Goal: Task Accomplishment & Management: Complete application form

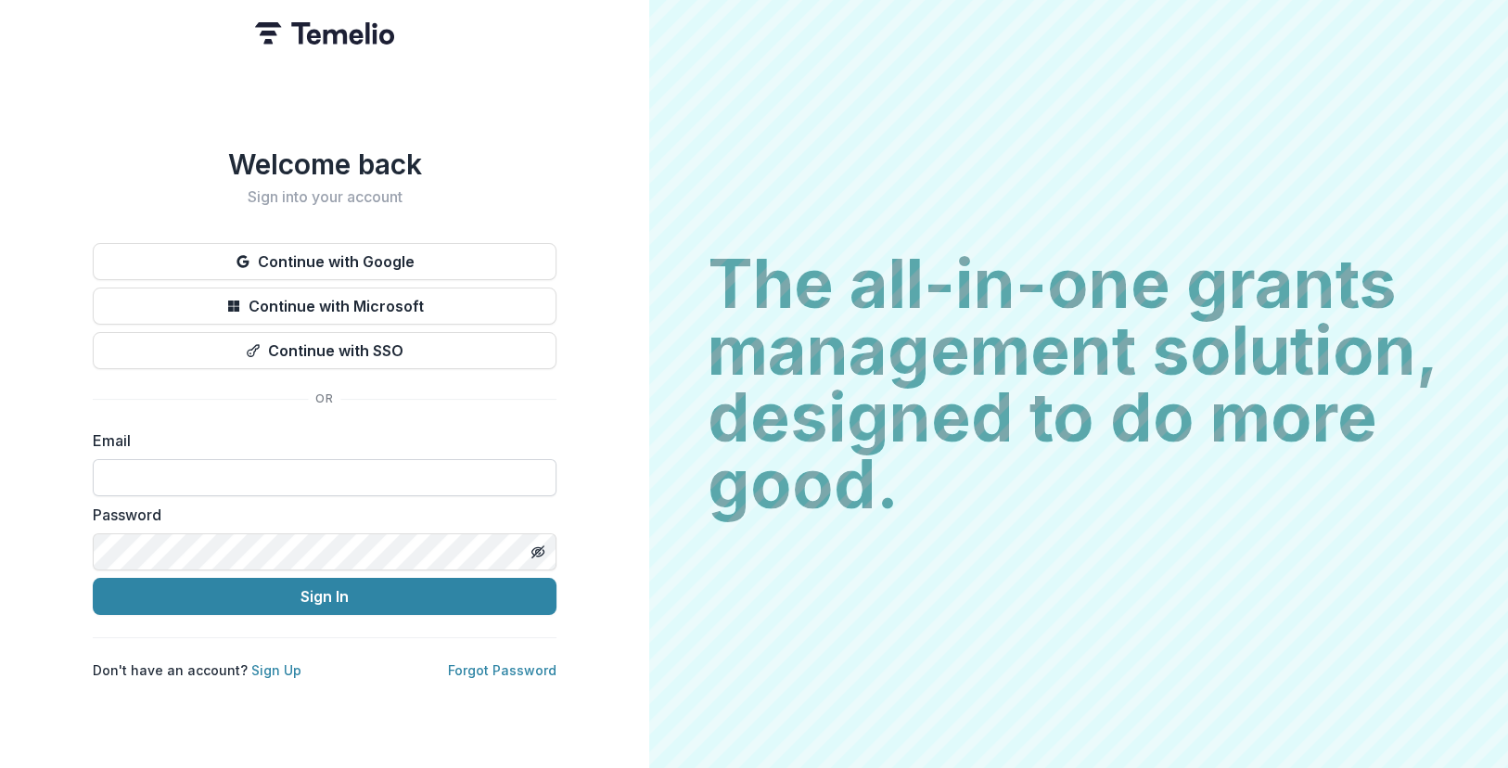
click at [248, 463] on input at bounding box center [325, 477] width 464 height 37
type input "**********"
click at [93, 578] on button "Sign In" at bounding box center [325, 596] width 464 height 37
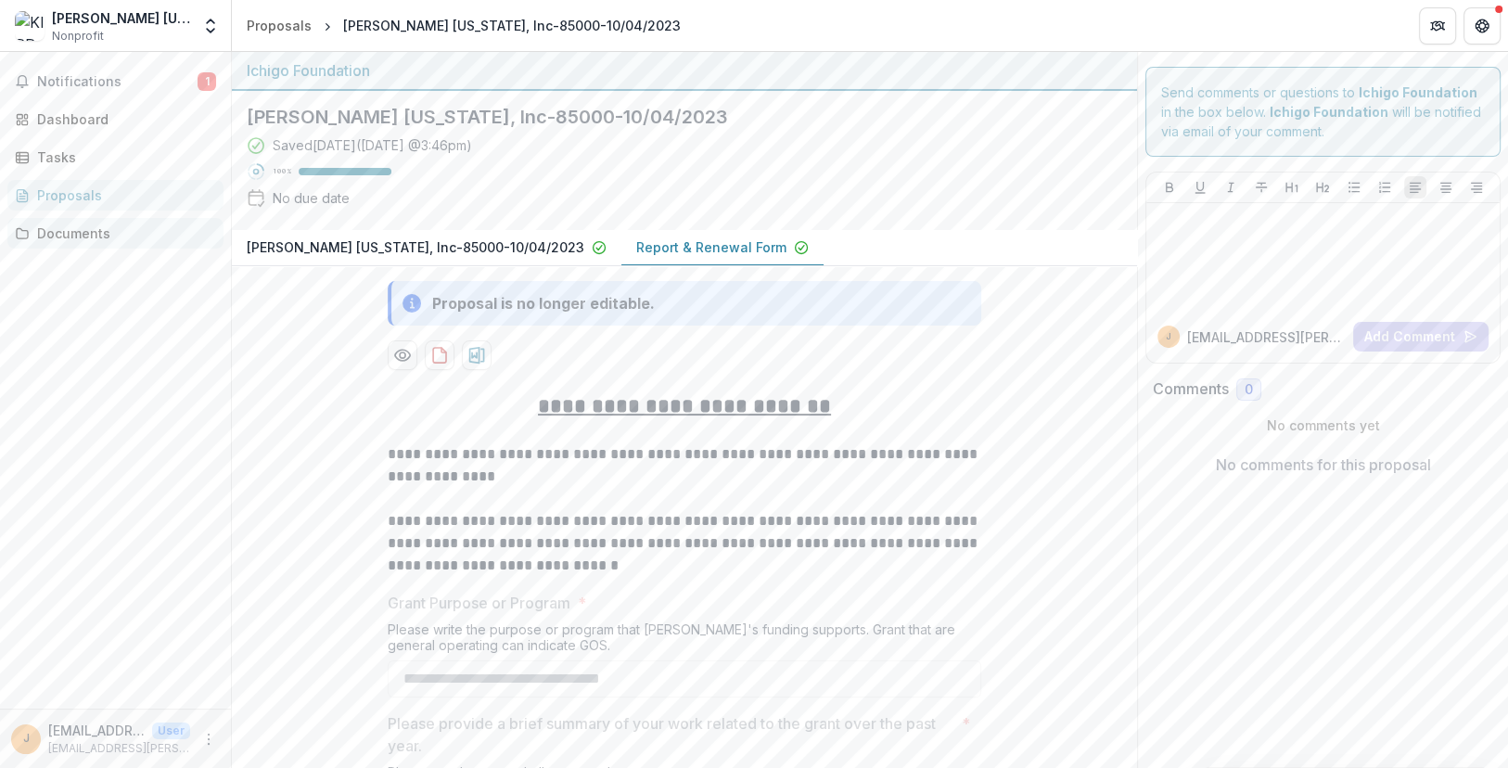
click at [93, 228] on div "Documents" at bounding box center [123, 233] width 172 height 19
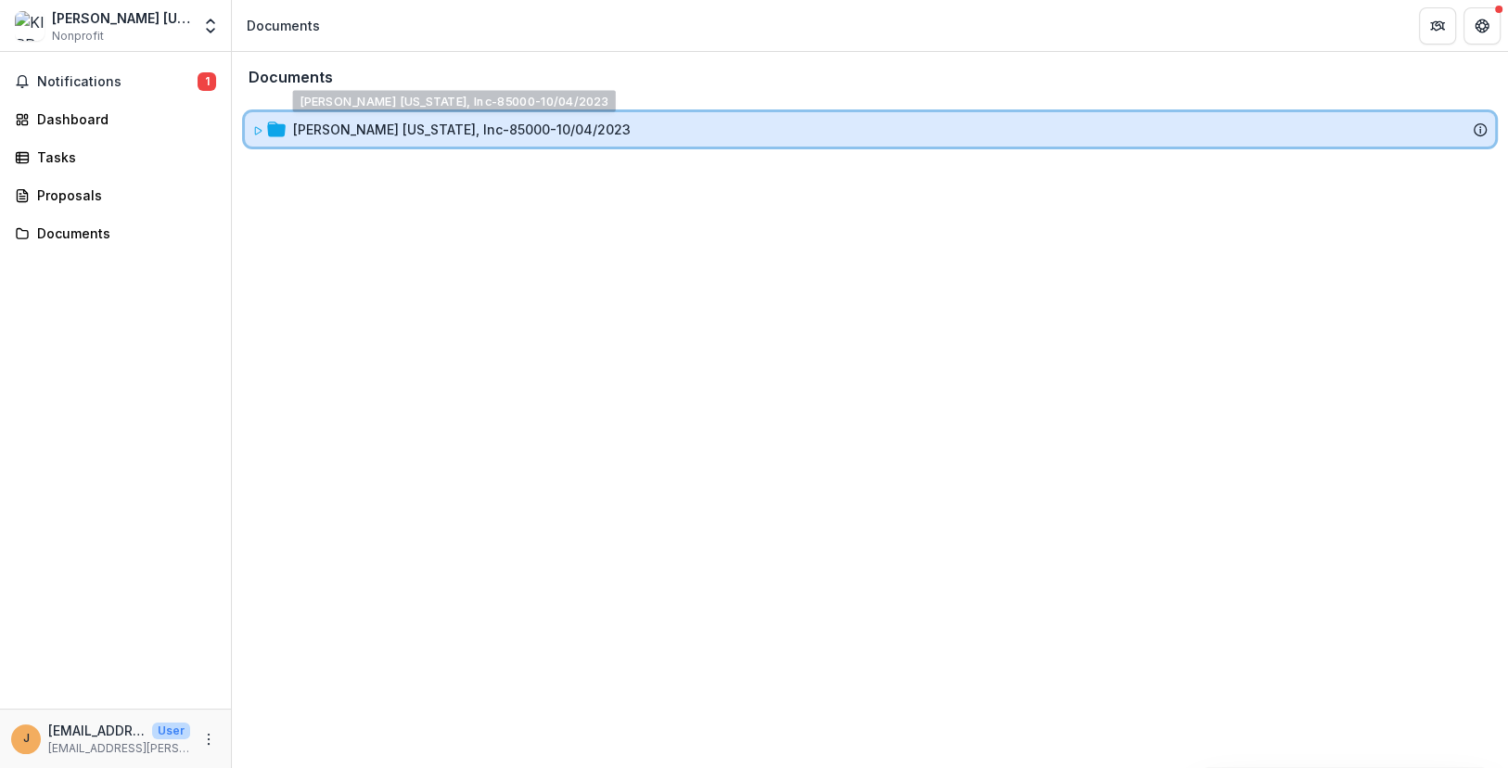
click at [466, 113] on div "[PERSON_NAME] [US_STATE], Inc-85000-10/04/2023" at bounding box center [870, 129] width 1251 height 34
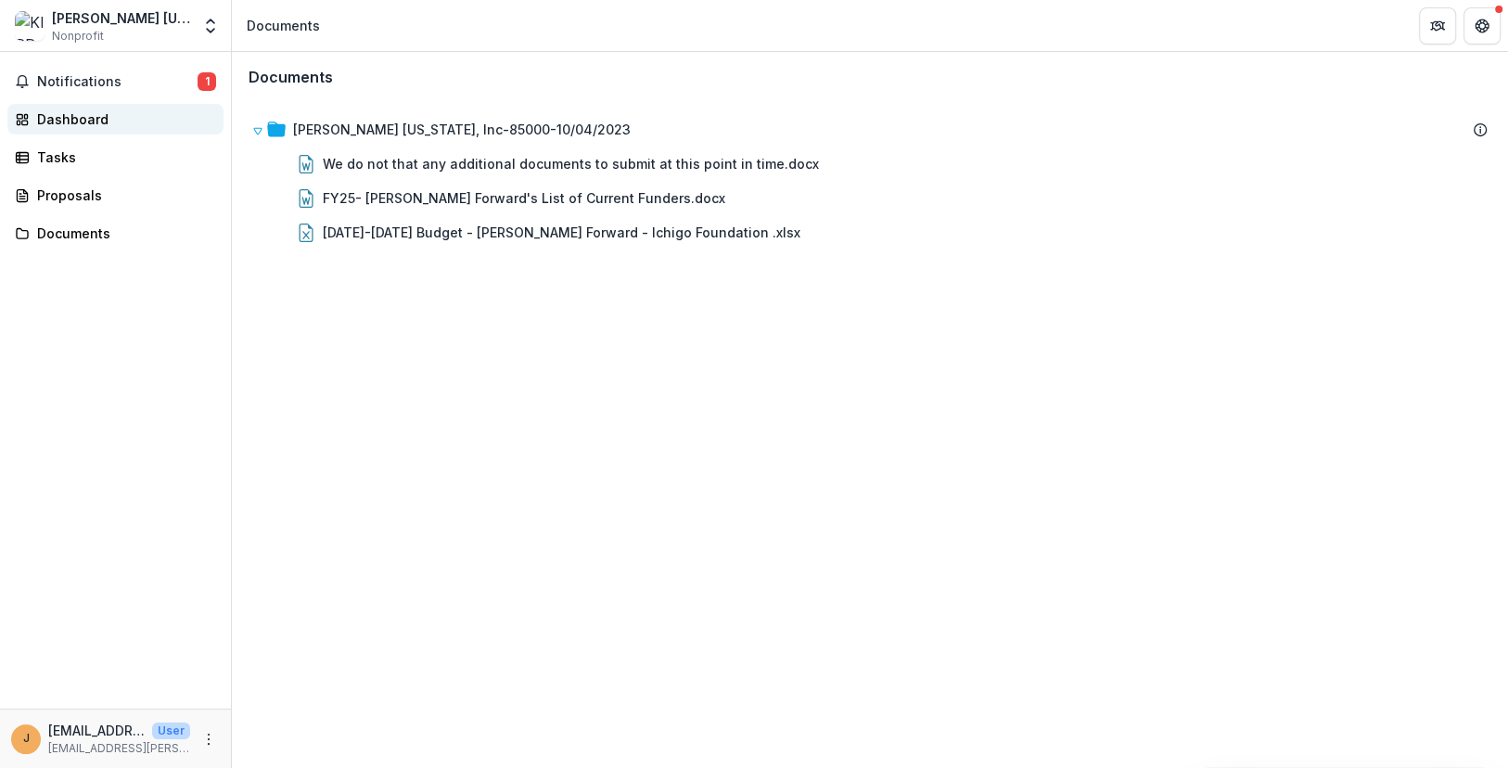
click at [102, 118] on div "Dashboard" at bounding box center [123, 118] width 172 height 19
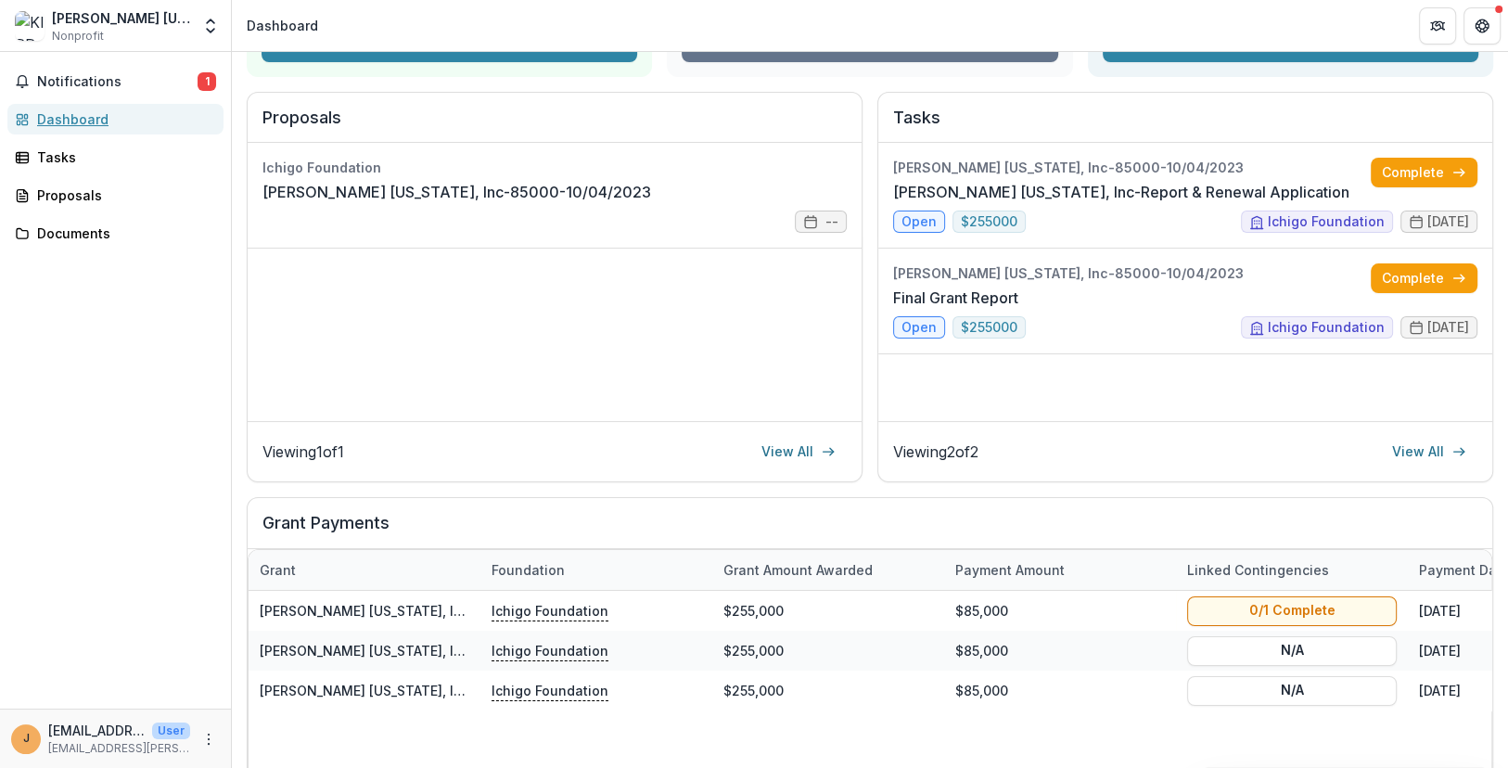
scroll to position [309, 0]
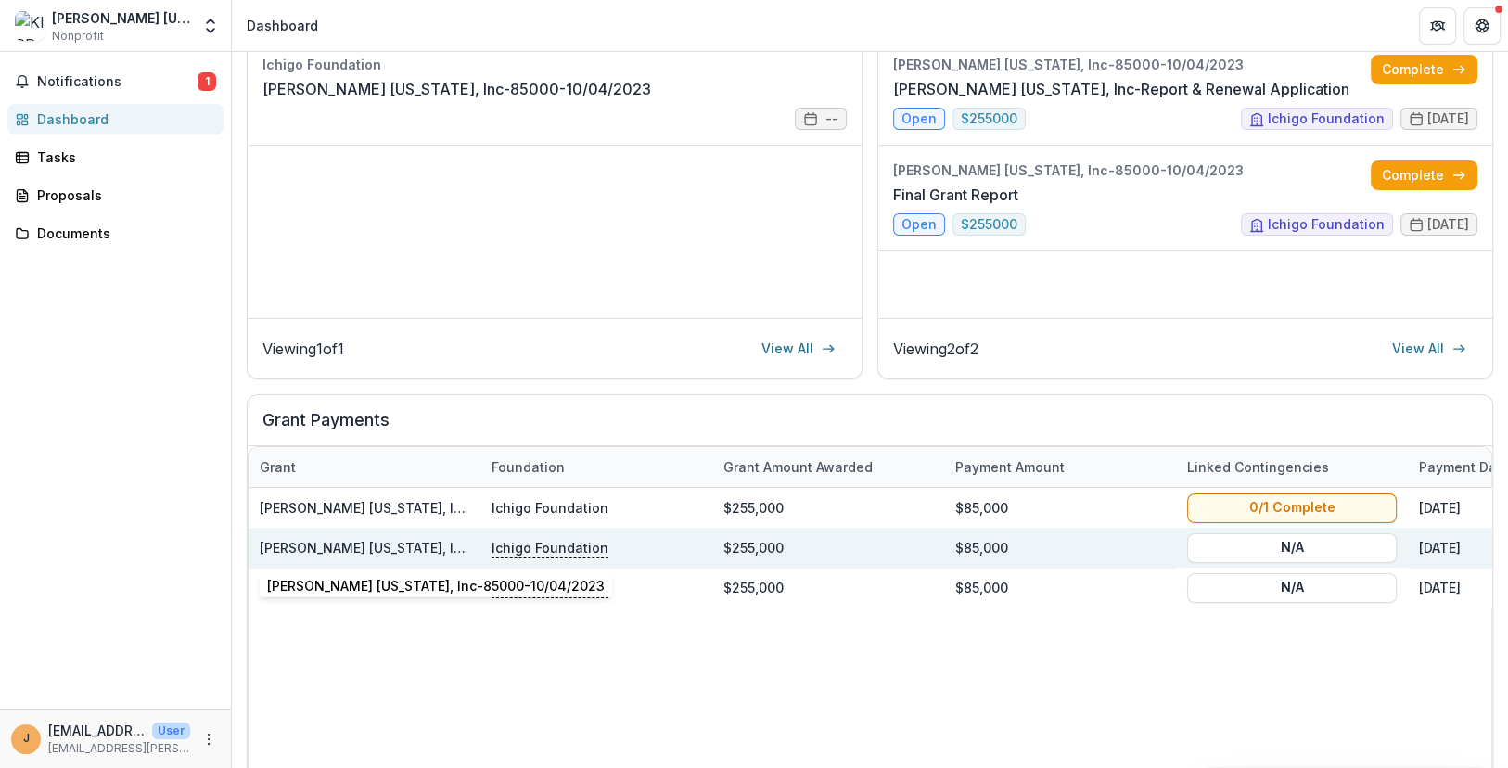
click at [393, 550] on link "[PERSON_NAME] [US_STATE], Inc-85000-10/04/2023" at bounding box center [429, 548] width 338 height 16
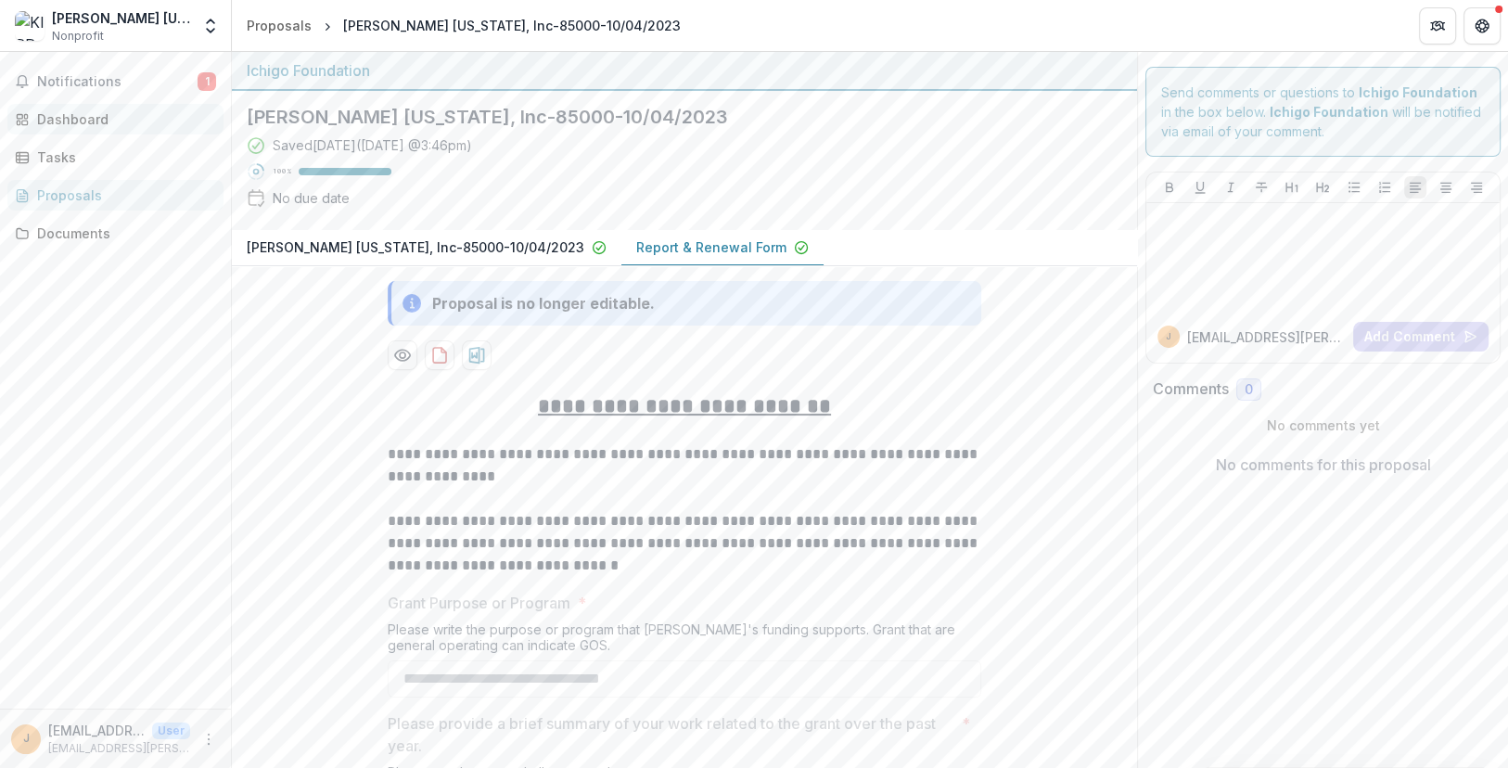
click at [134, 118] on div "Dashboard" at bounding box center [123, 118] width 172 height 19
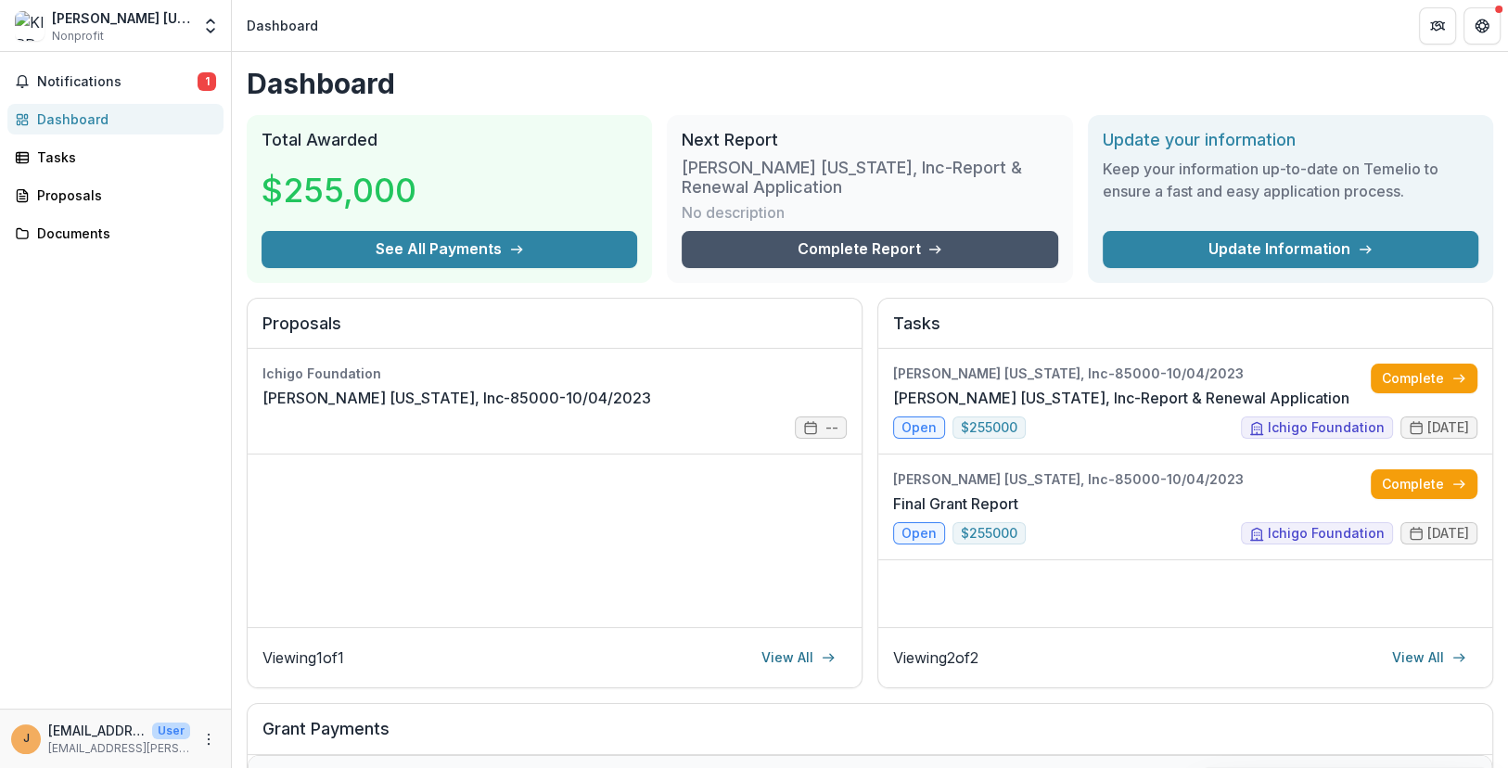
click at [836, 245] on link "Complete Report" at bounding box center [870, 249] width 376 height 37
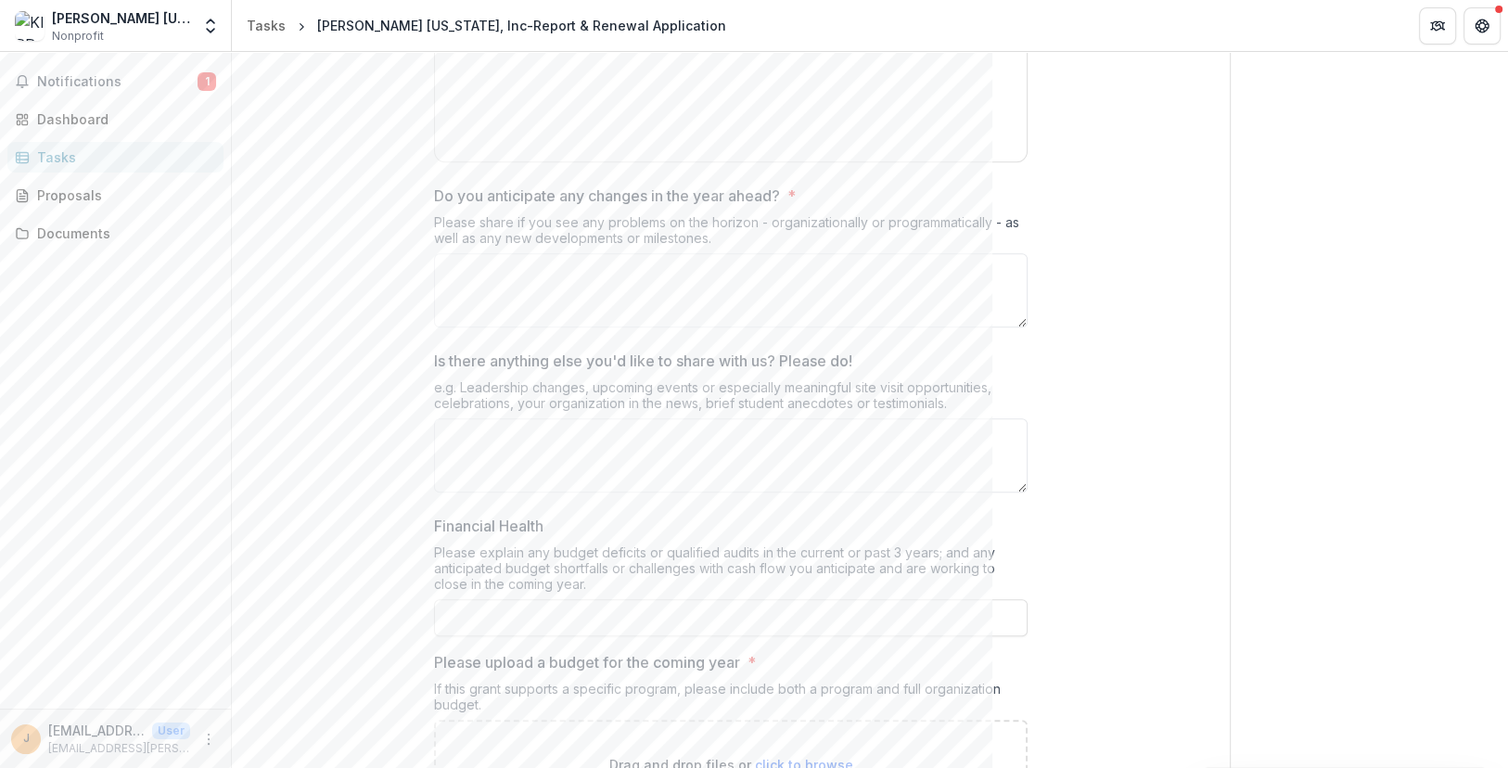
scroll to position [1134, 0]
click at [96, 83] on span "Notifications" at bounding box center [117, 82] width 160 height 16
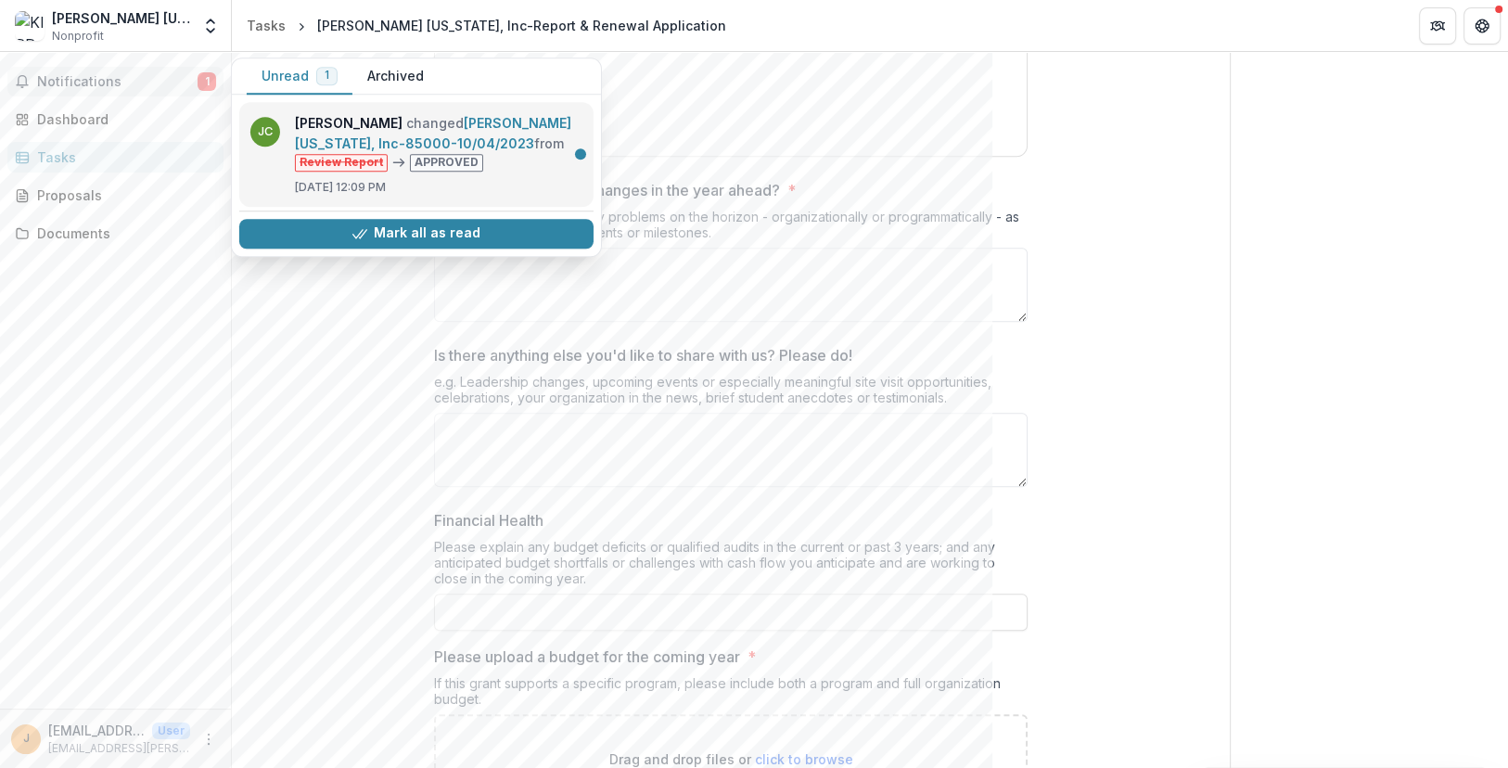
click at [533, 151] on link "[PERSON_NAME] [US_STATE], Inc-85000-10/04/2023" at bounding box center [433, 133] width 276 height 36
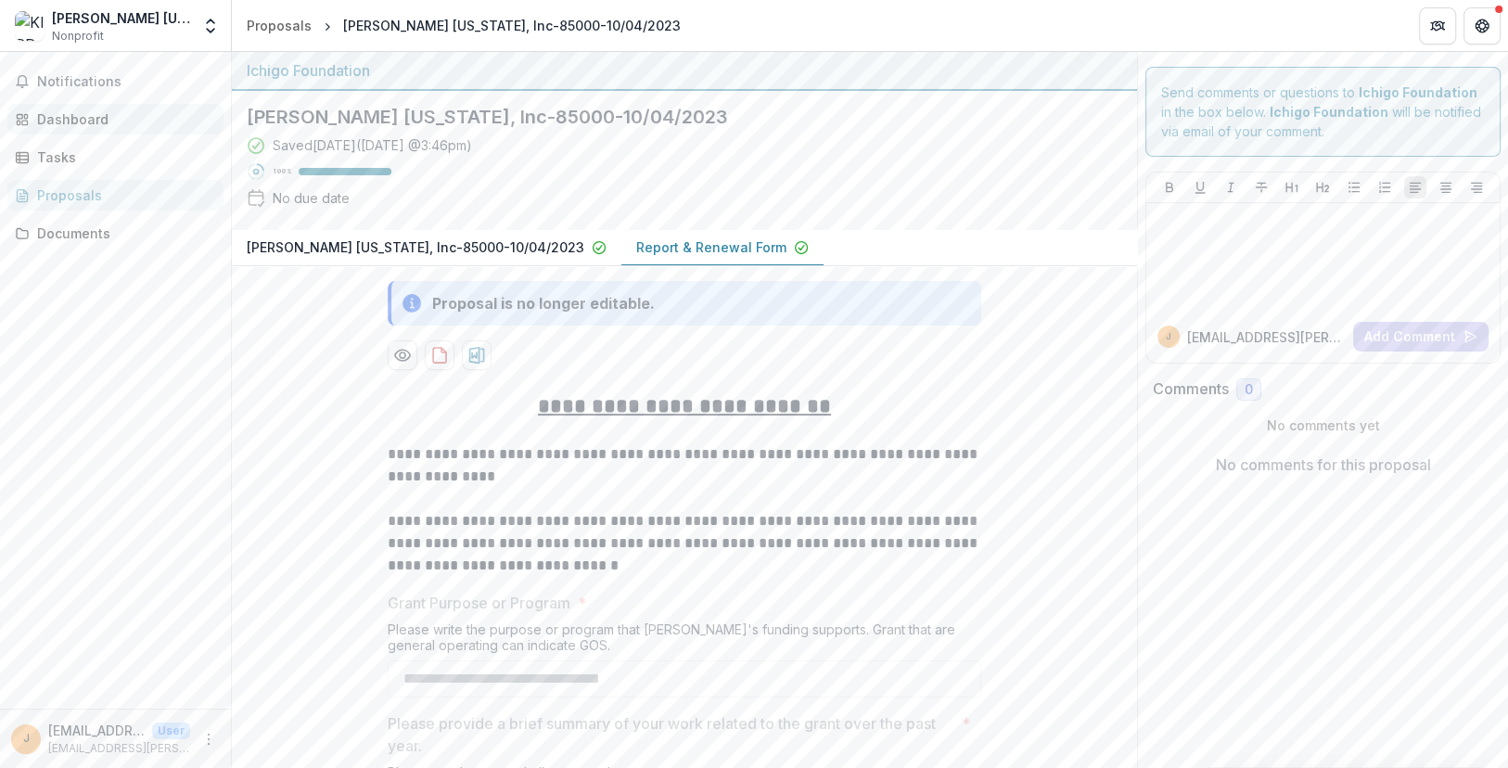
click at [97, 125] on div "Dashboard" at bounding box center [123, 118] width 172 height 19
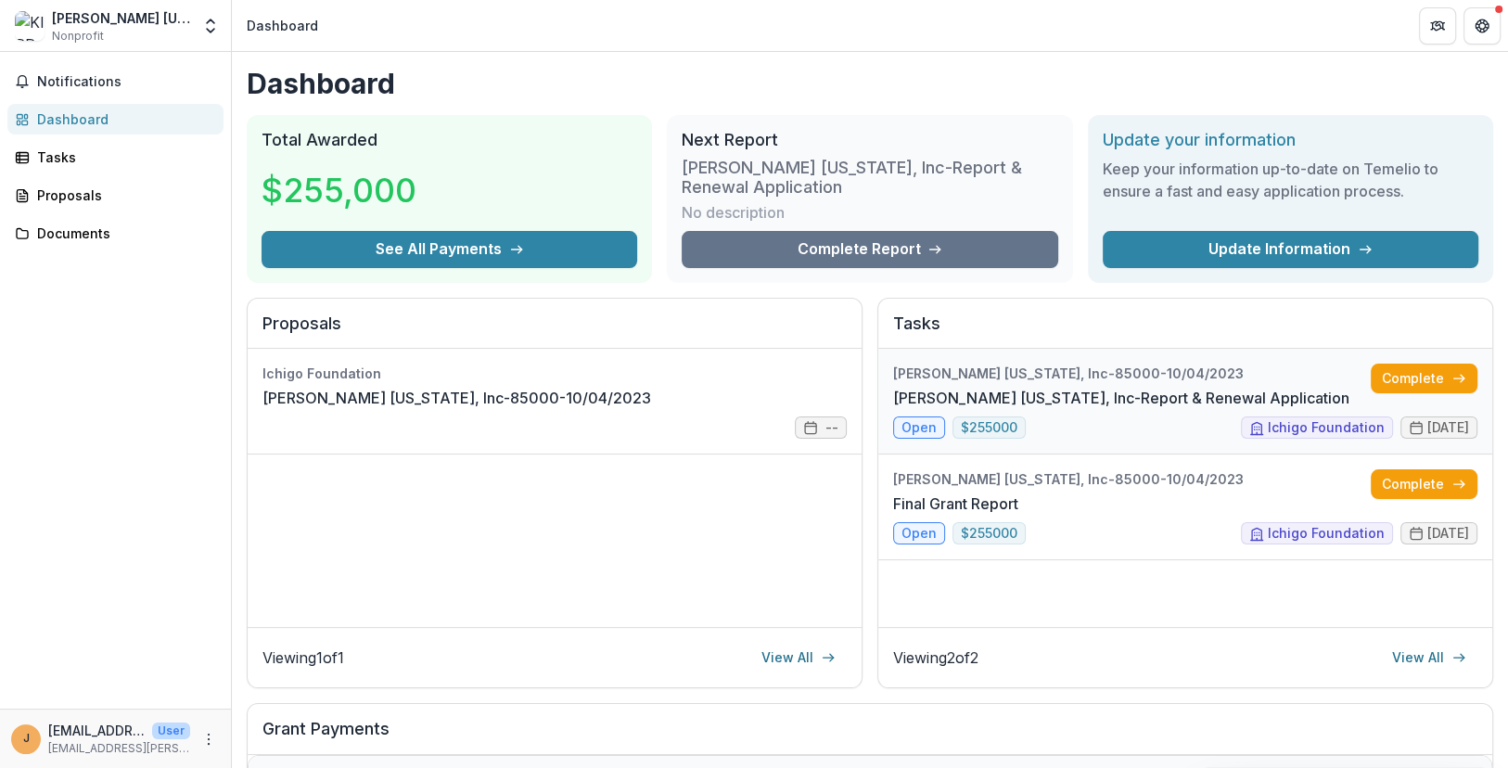
click at [1110, 409] on link "[PERSON_NAME] [US_STATE], Inc-Report & Renewal Application" at bounding box center [1121, 398] width 456 height 22
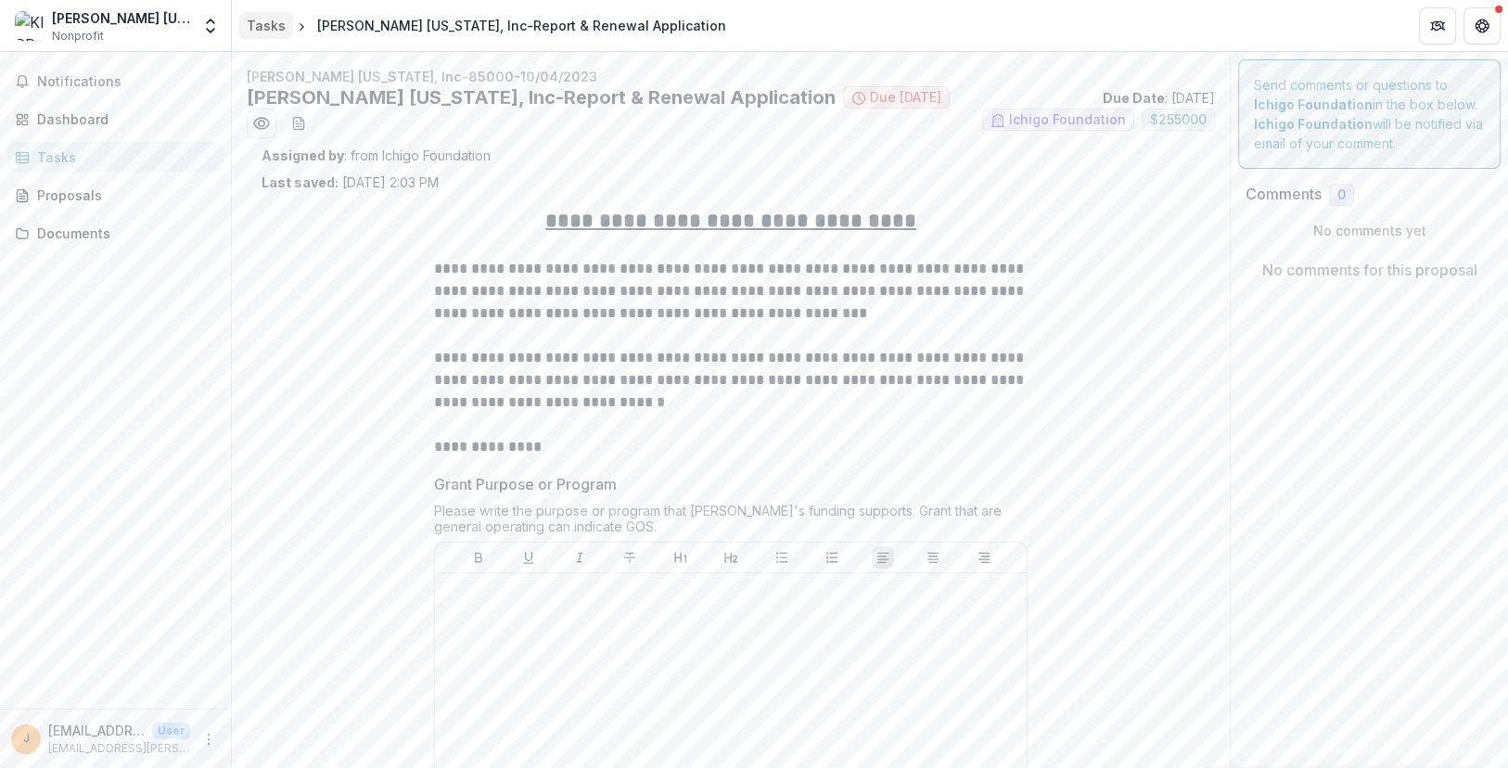
click at [274, 25] on div "Tasks" at bounding box center [266, 25] width 39 height 19
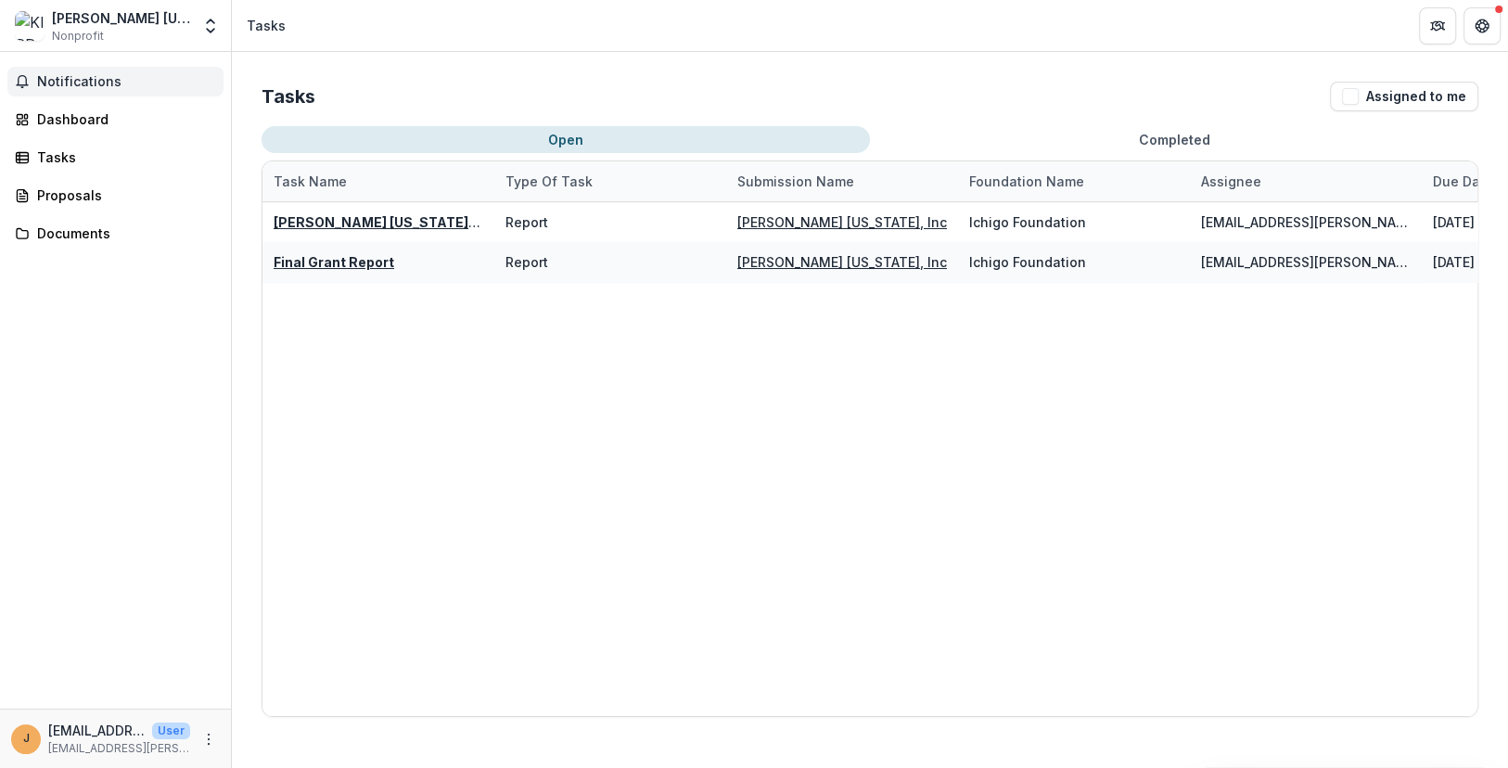
click at [111, 74] on span "Notifications" at bounding box center [126, 82] width 179 height 16
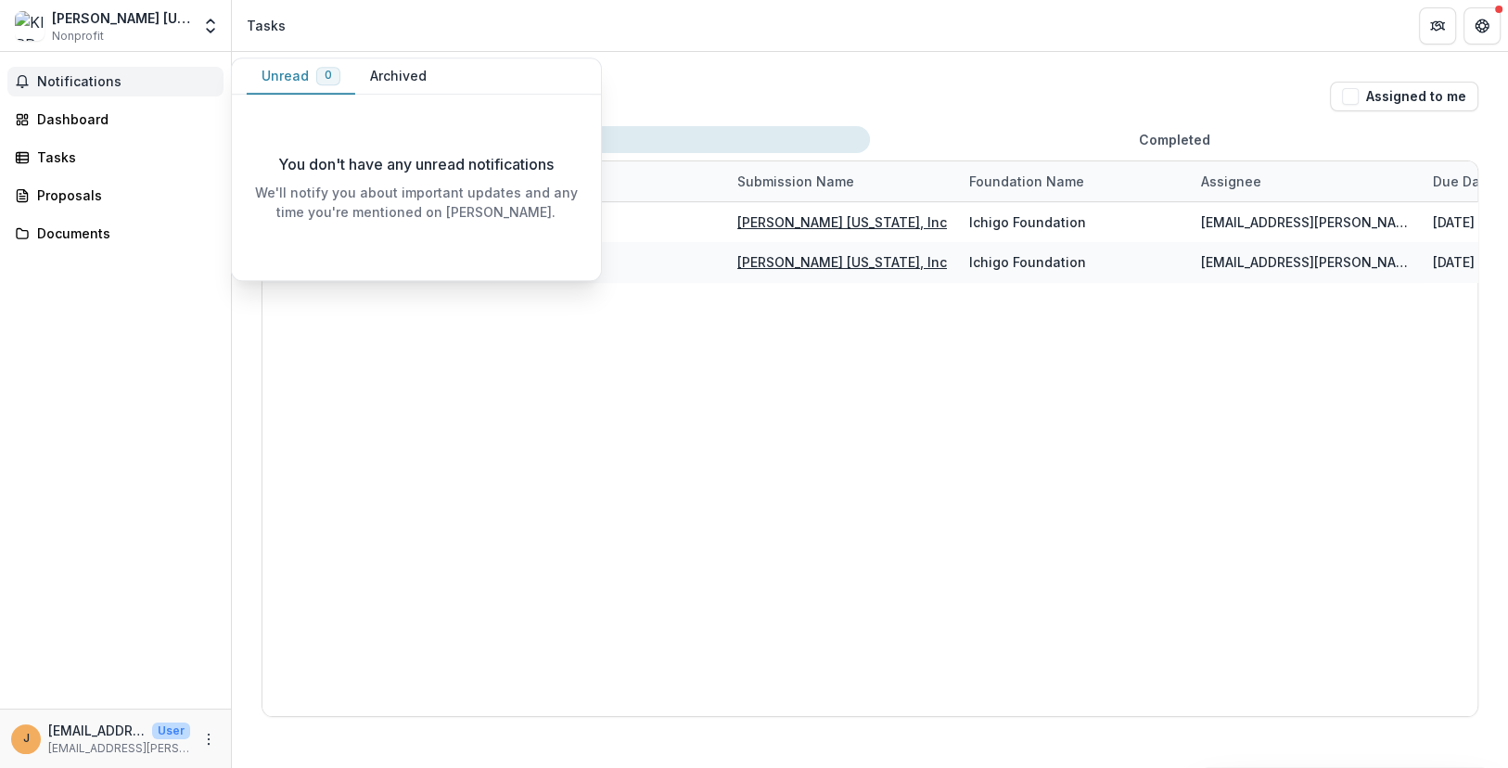
click at [111, 74] on span "Notifications" at bounding box center [126, 82] width 179 height 16
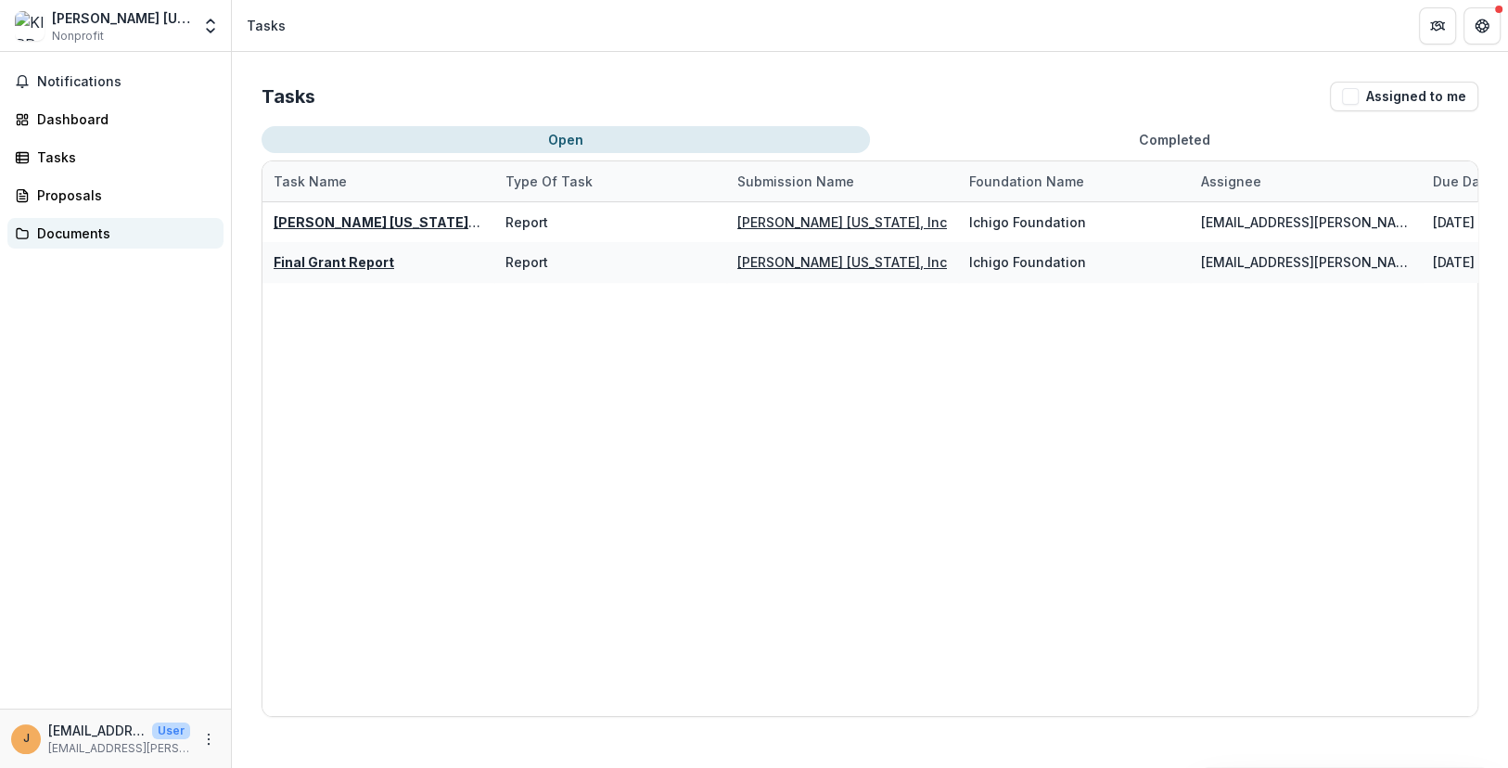
click at [89, 237] on div "Documents" at bounding box center [123, 233] width 172 height 19
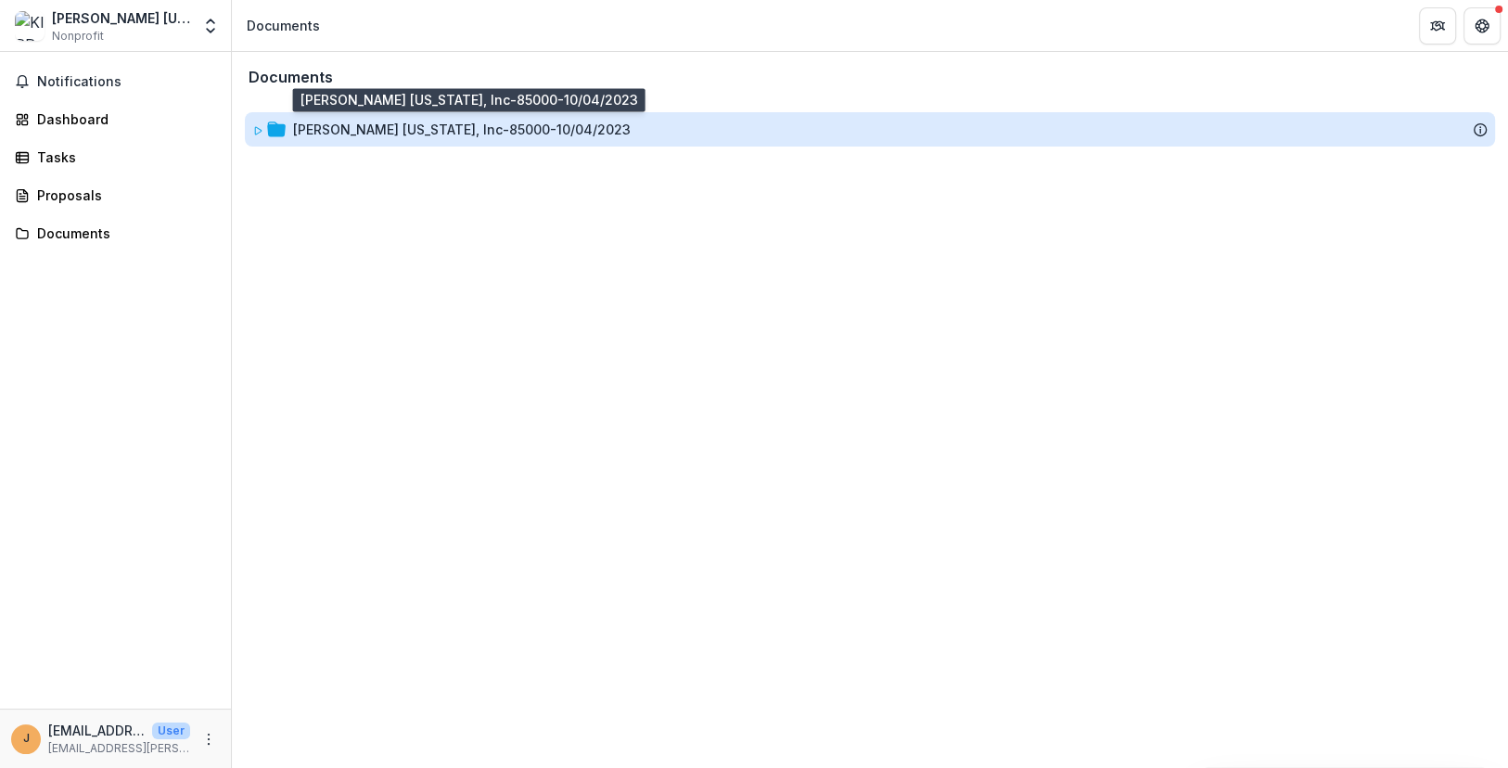
click at [325, 124] on div "[PERSON_NAME] [US_STATE], Inc-85000-10/04/2023" at bounding box center [462, 129] width 338 height 19
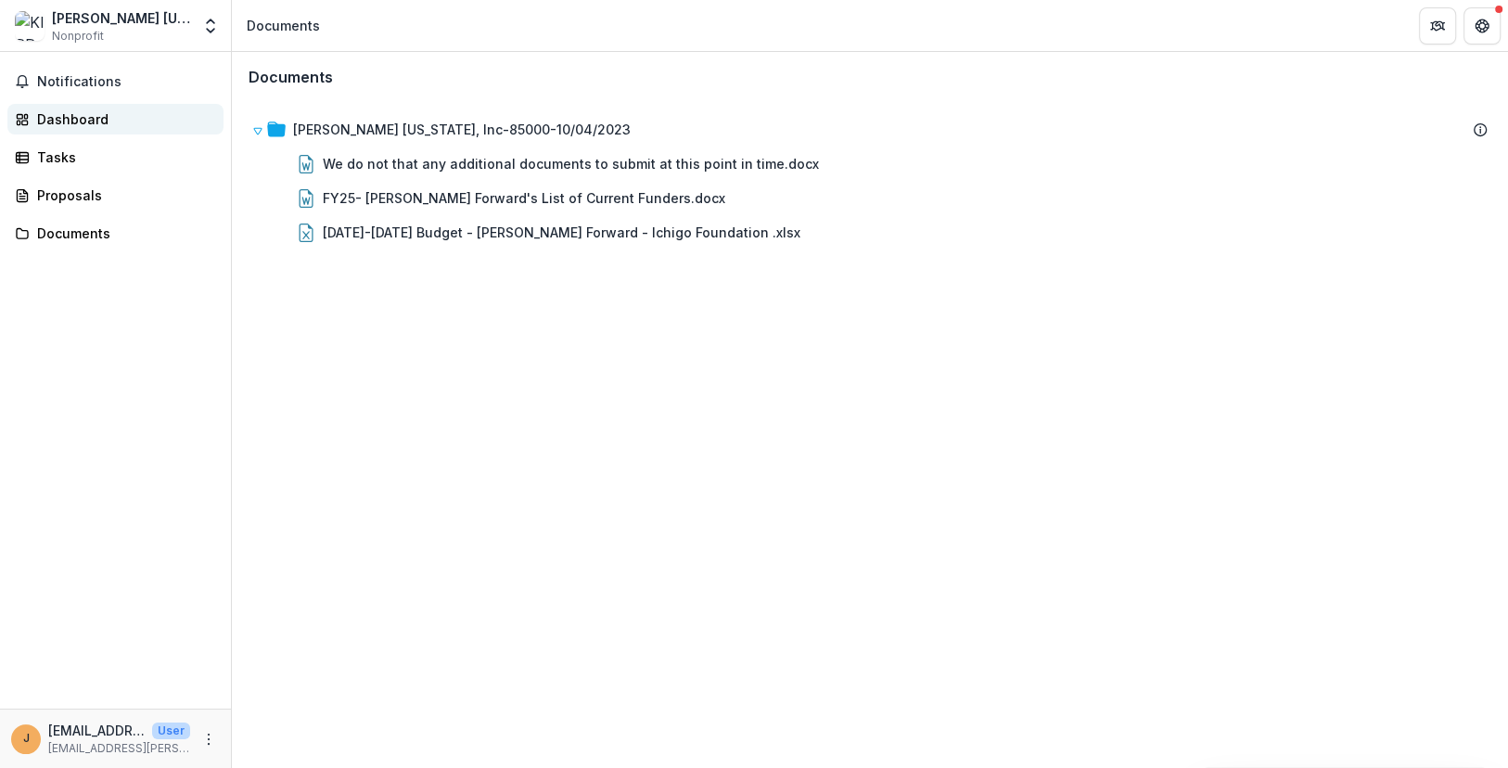
click at [85, 112] on div "Dashboard" at bounding box center [123, 118] width 172 height 19
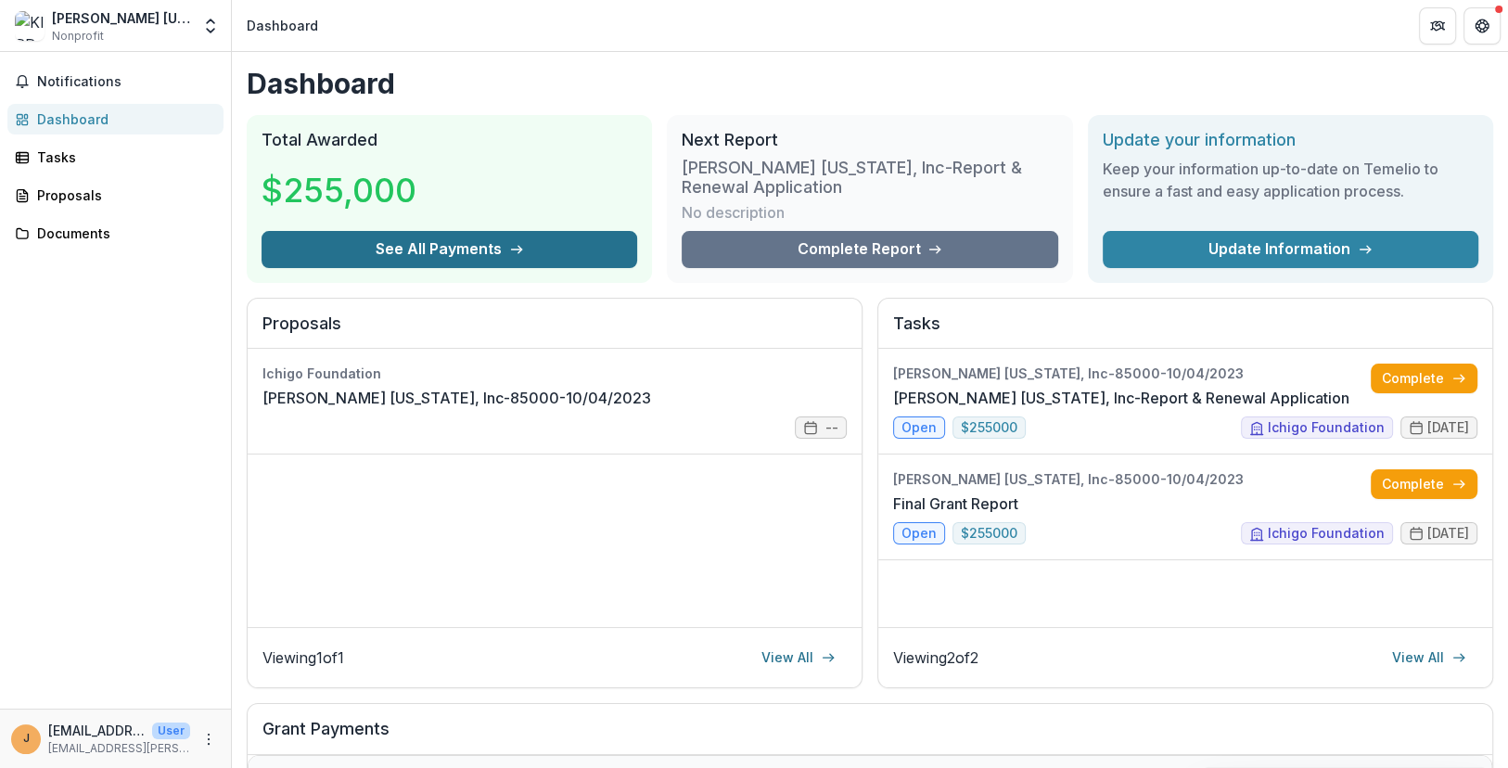
click at [533, 259] on button "See All Payments" at bounding box center [450, 249] width 376 height 37
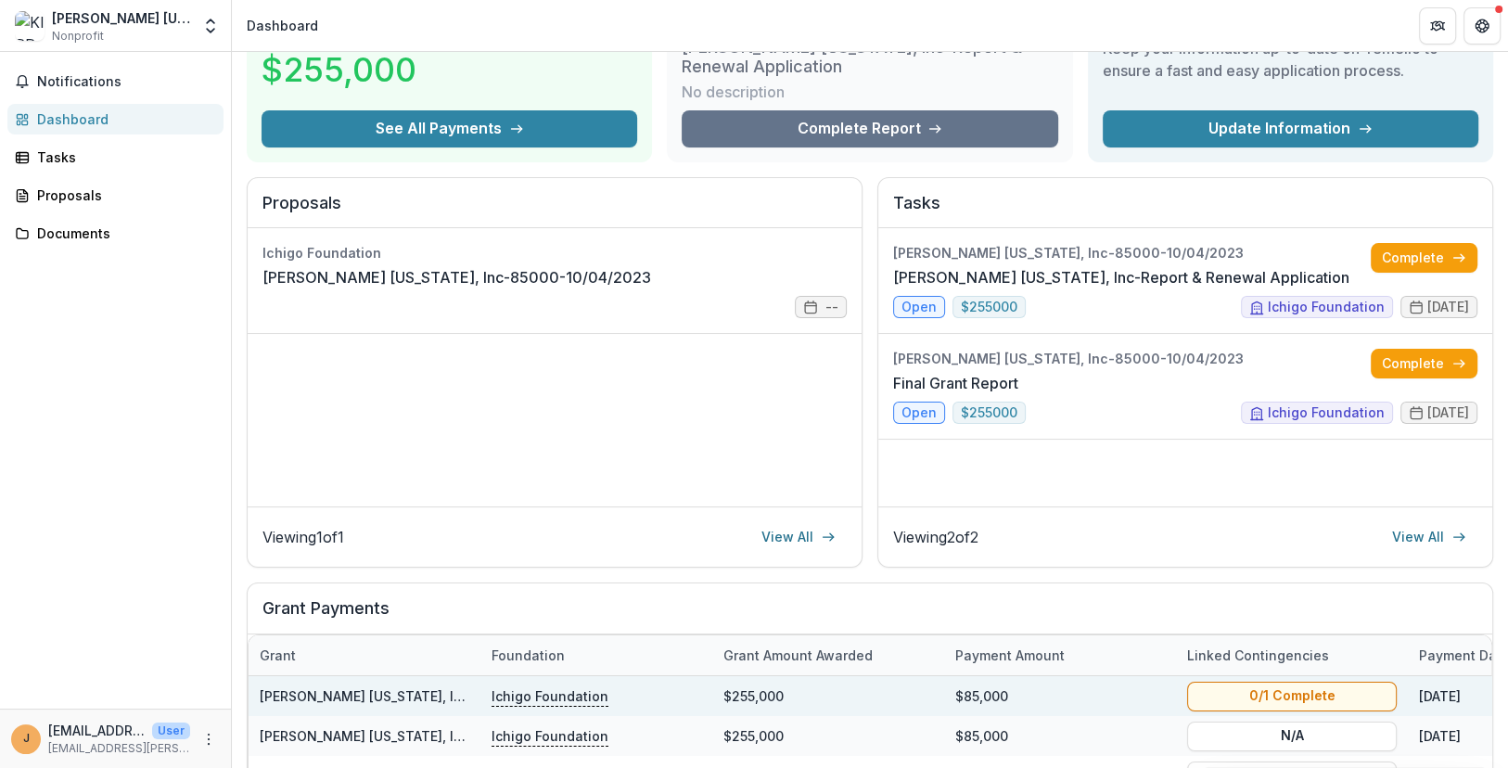
scroll to position [206, 0]
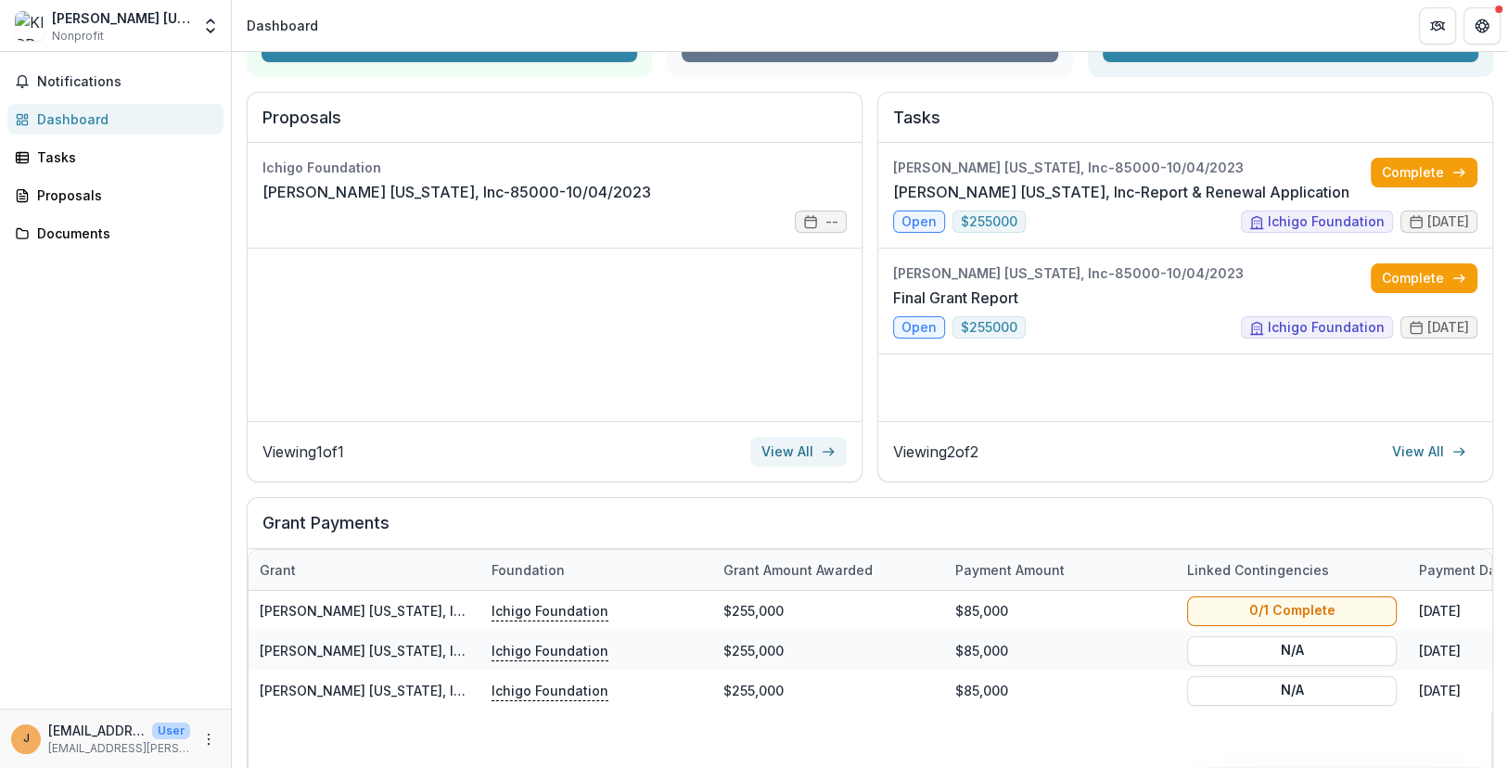
click at [789, 449] on link "View All" at bounding box center [799, 452] width 96 height 30
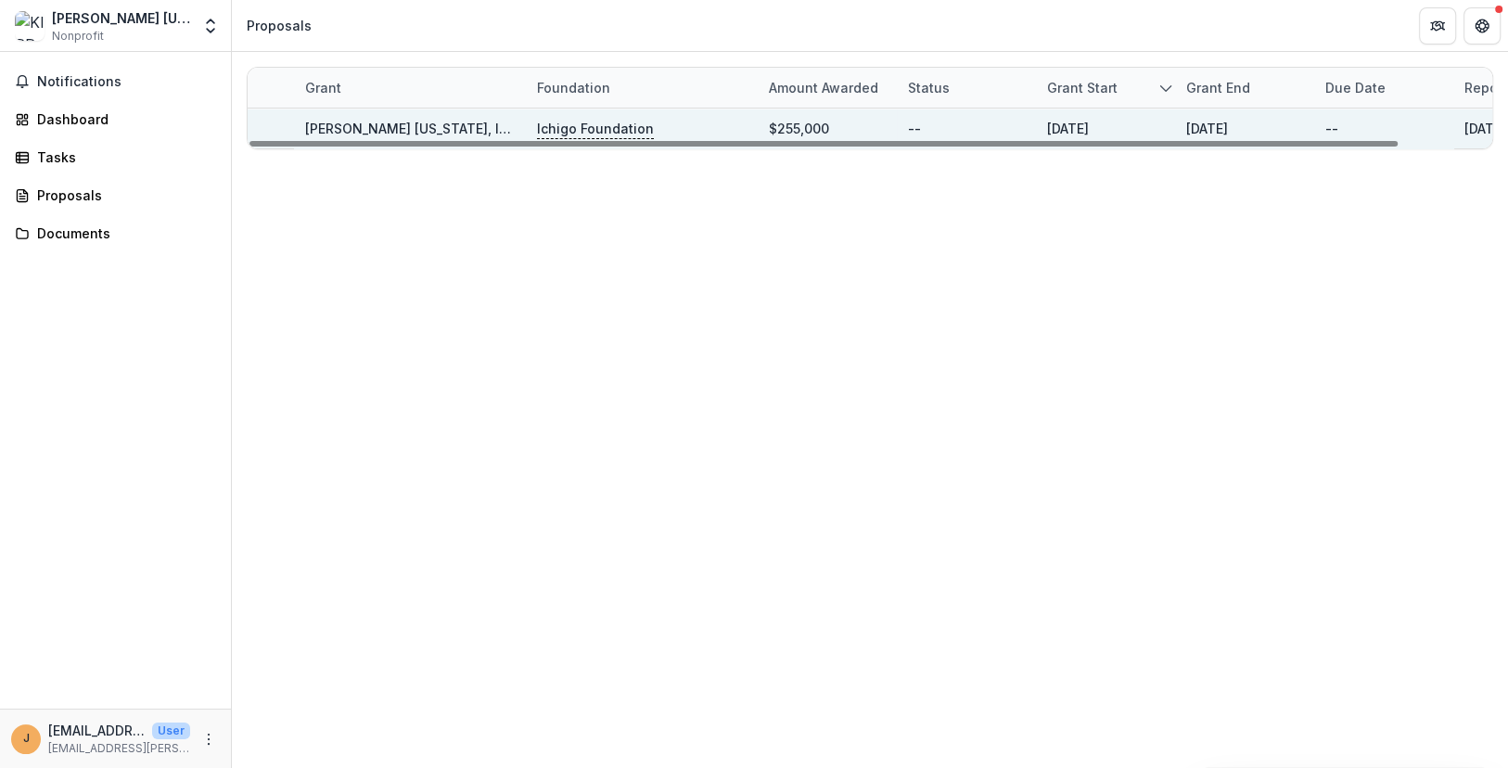
click at [580, 131] on p "Ichigo Foundation" at bounding box center [595, 129] width 117 height 20
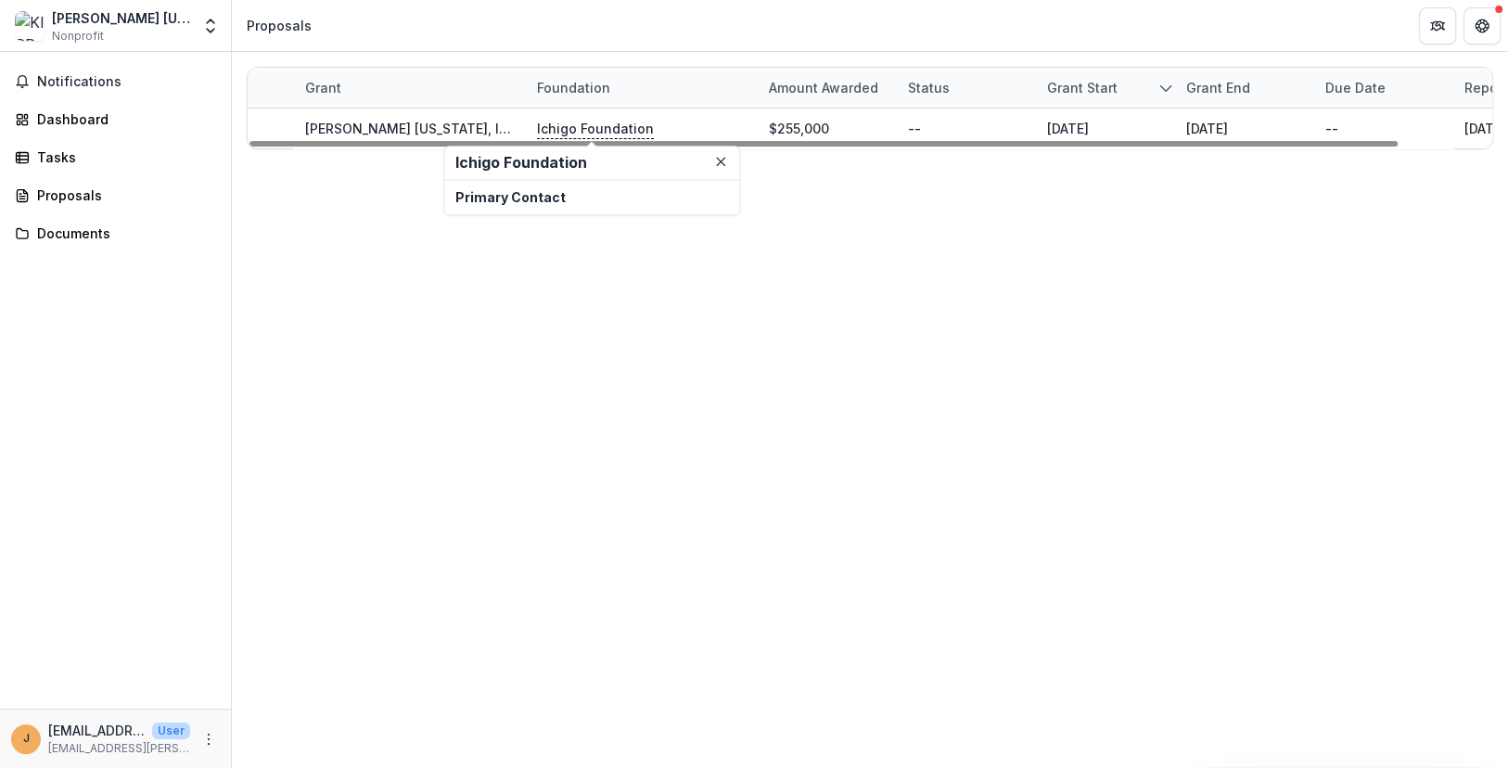
click at [517, 163] on h2 "Ichigo Foundation" at bounding box center [592, 163] width 273 height 18
click at [432, 102] on div "Grant" at bounding box center [410, 88] width 232 height 40
click at [597, 242] on div "Grant Foundation Amount awarded Status Grant start Grant end Due Date Report Du…" at bounding box center [870, 410] width 1277 height 716
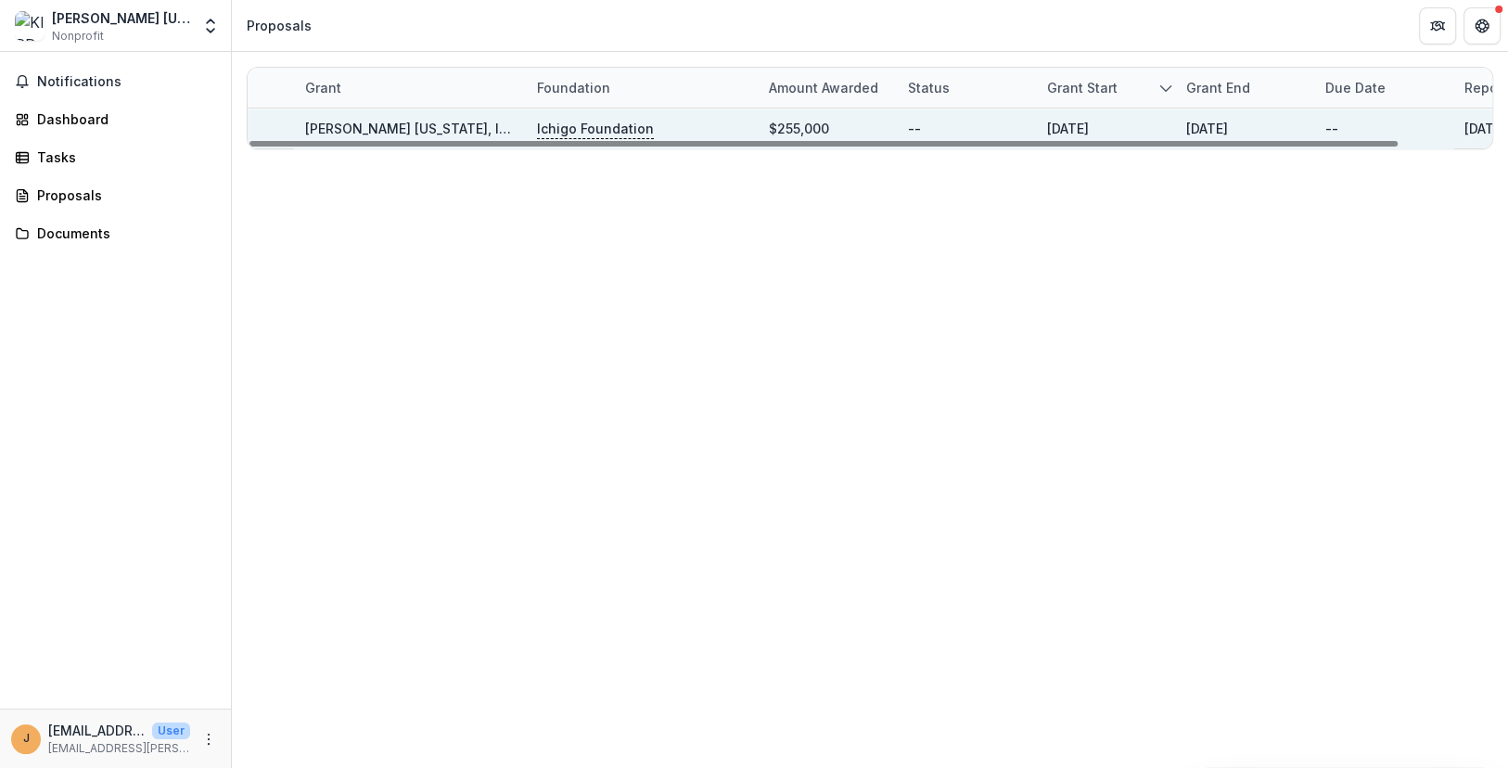
click at [415, 121] on link "[PERSON_NAME] [US_STATE], Inc-85000-10/04/2023" at bounding box center [474, 129] width 338 height 16
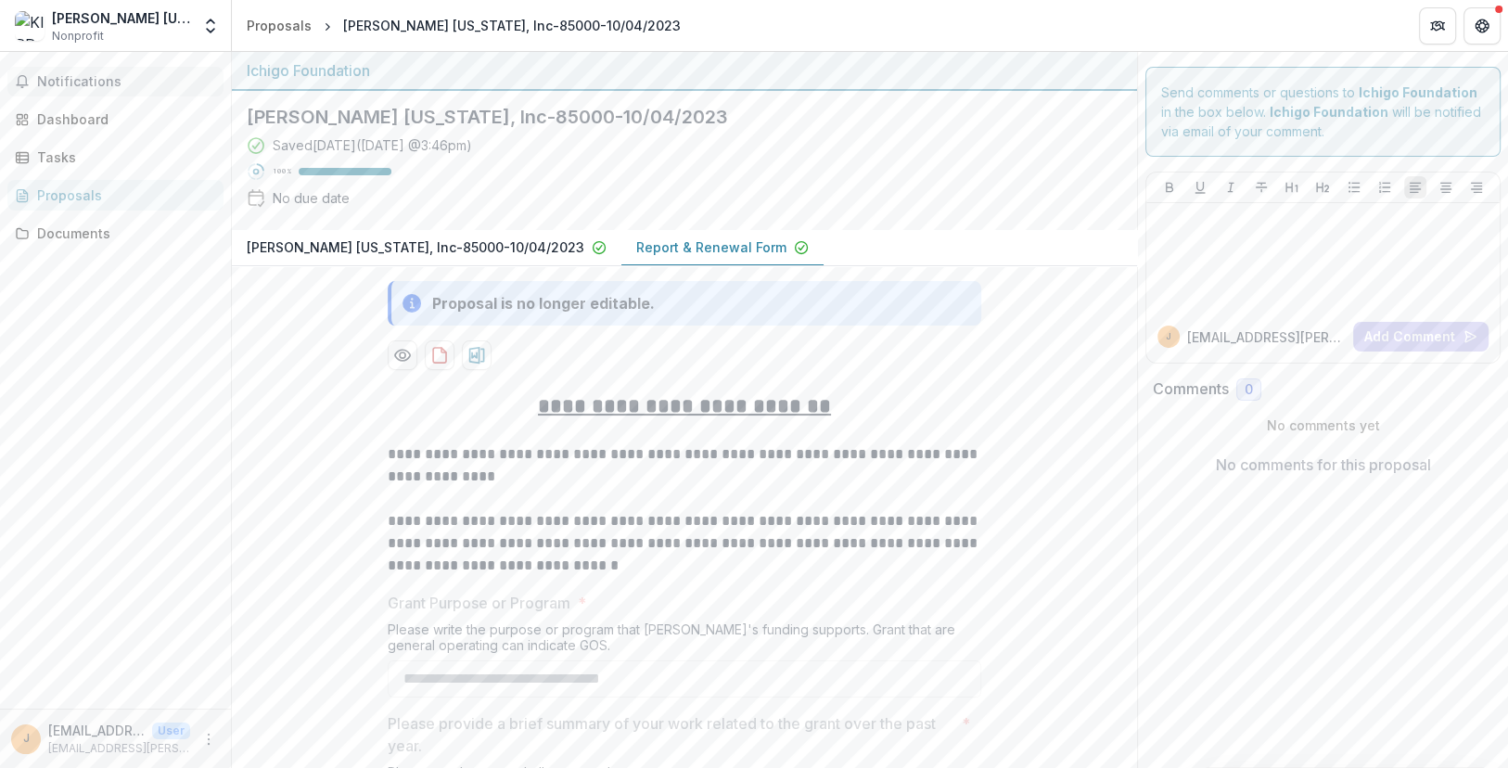
click at [111, 78] on span "Notifications" at bounding box center [126, 82] width 179 height 16
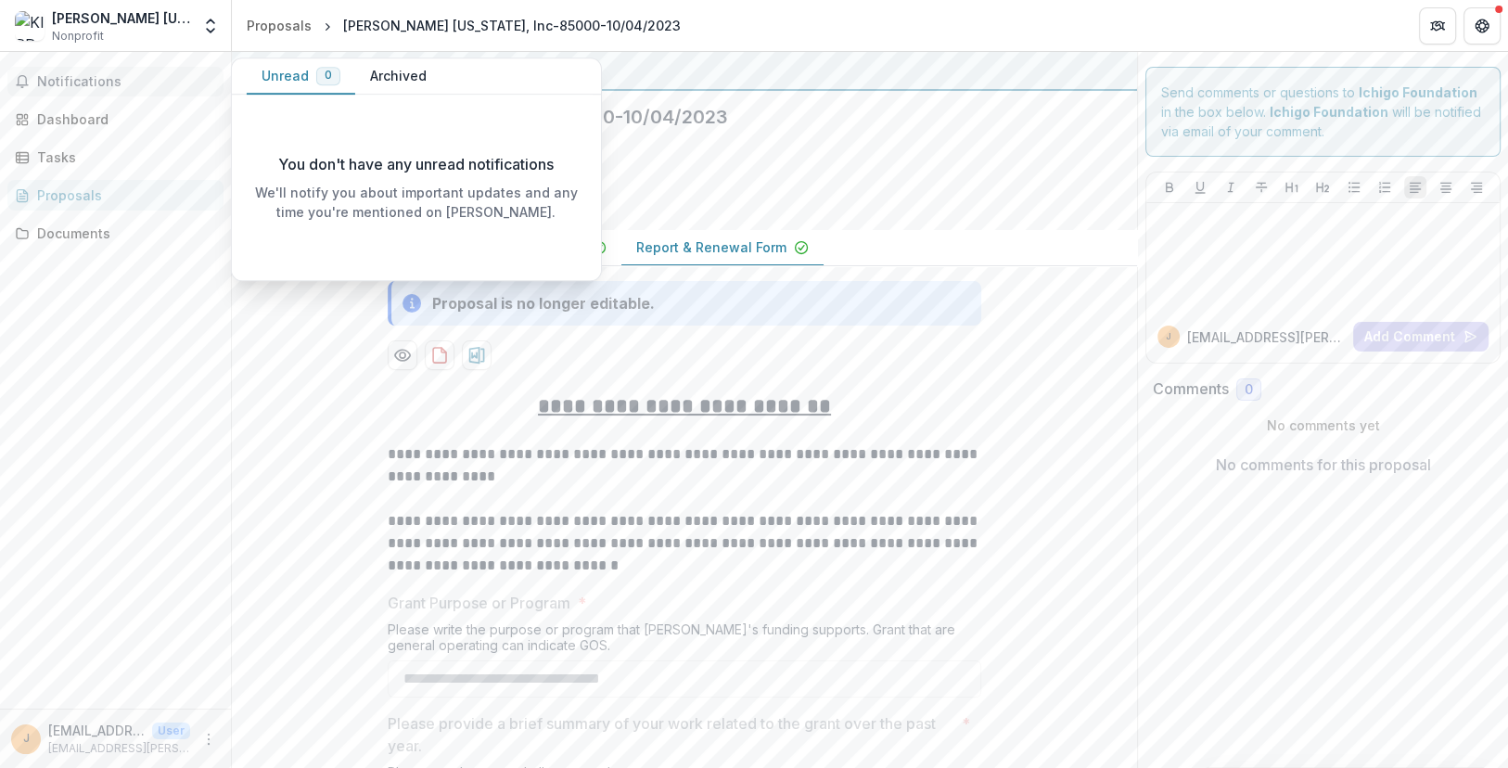
click at [101, 81] on span "Notifications" at bounding box center [126, 82] width 179 height 16
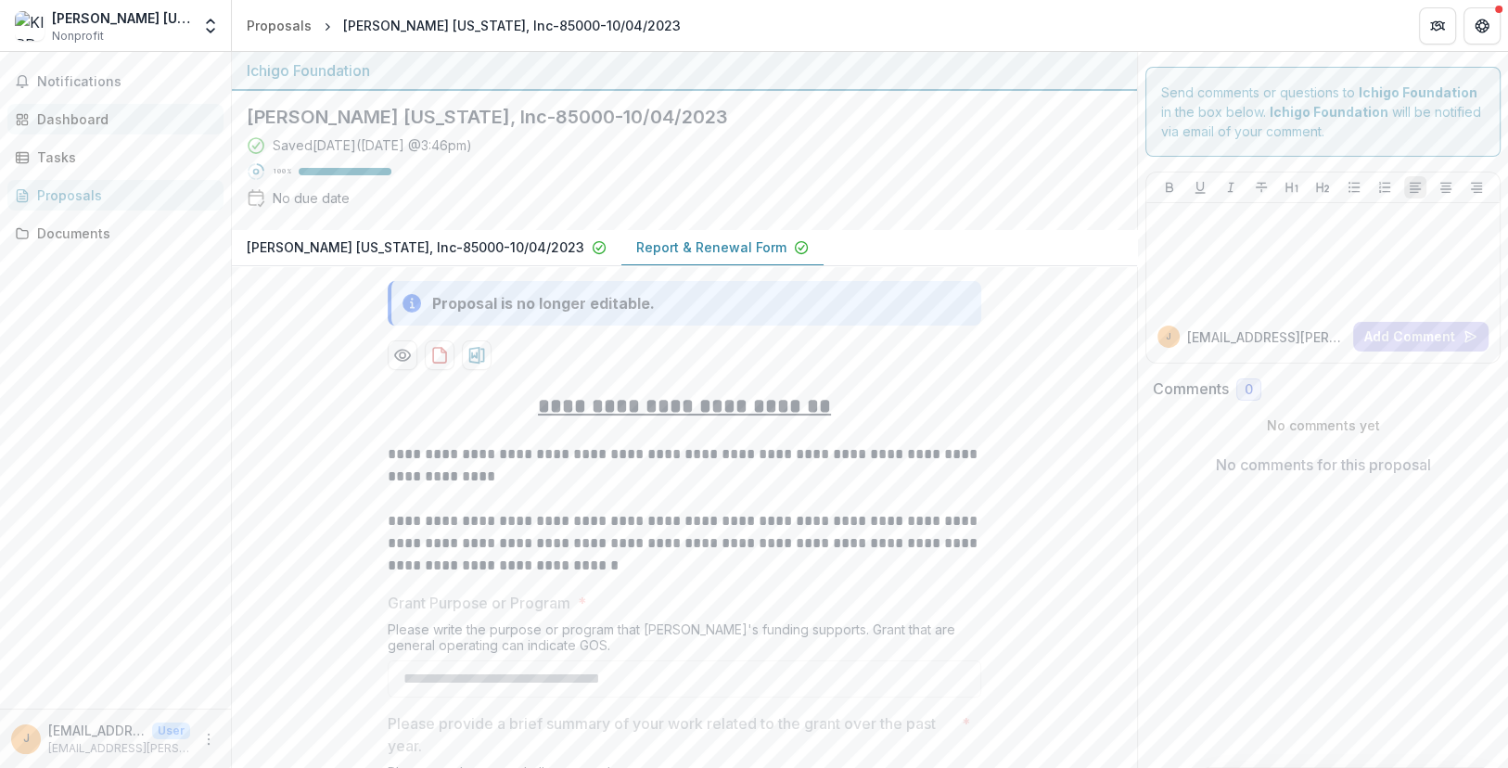
click at [74, 119] on div "Dashboard" at bounding box center [123, 118] width 172 height 19
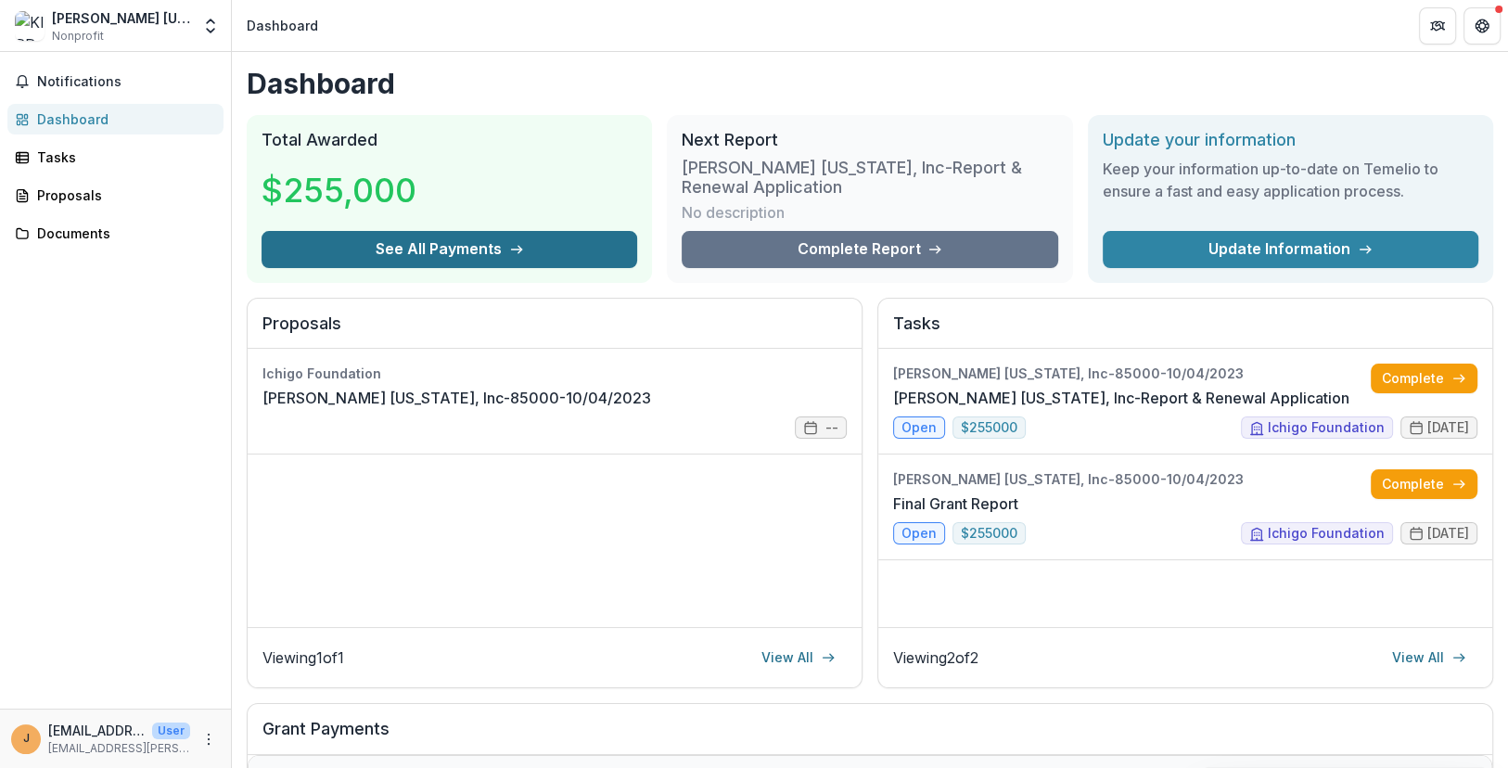
click at [329, 258] on button "See All Payments" at bounding box center [450, 249] width 376 height 37
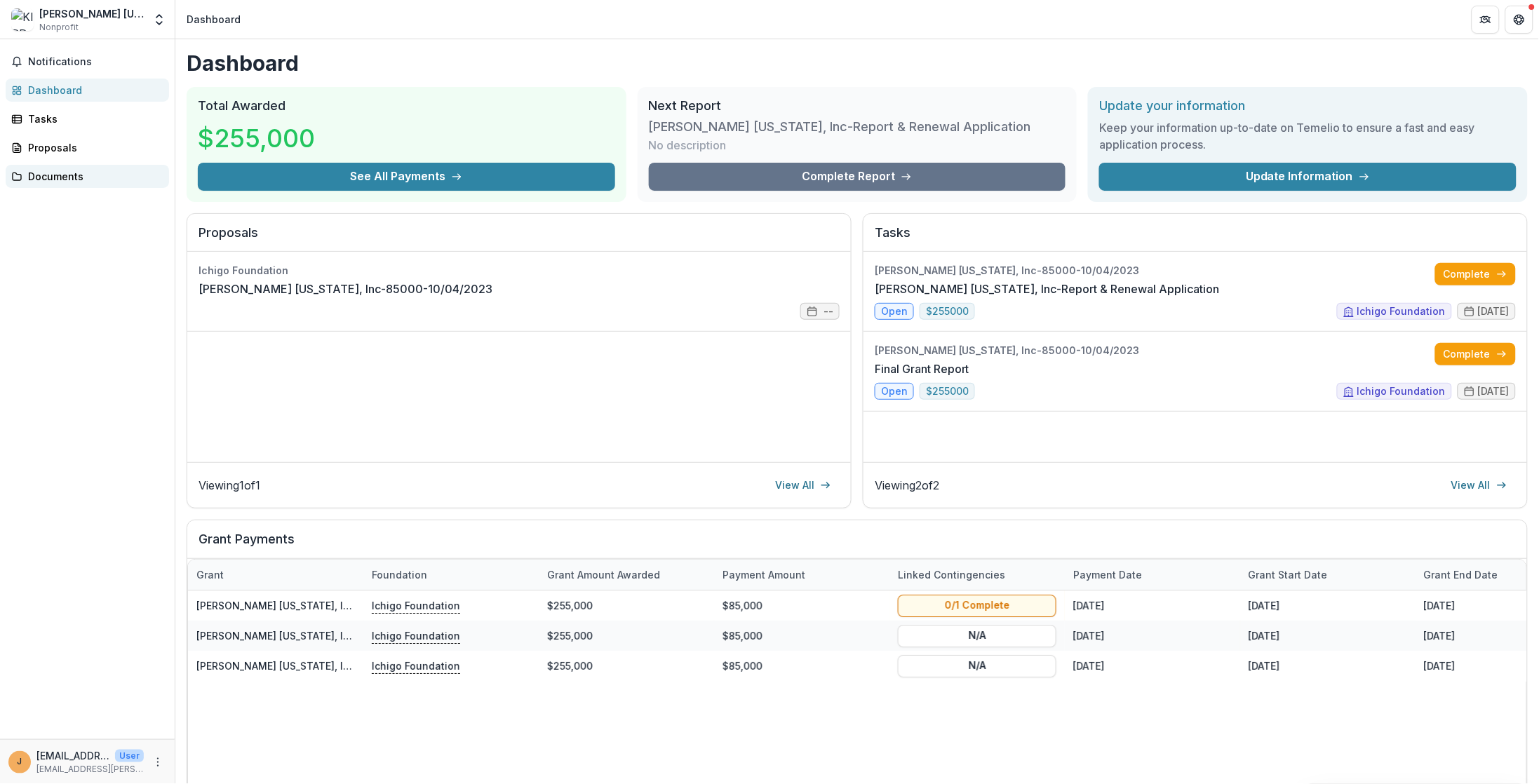
click at [48, 171] on div "Documents" at bounding box center [93, 176] width 130 height 14
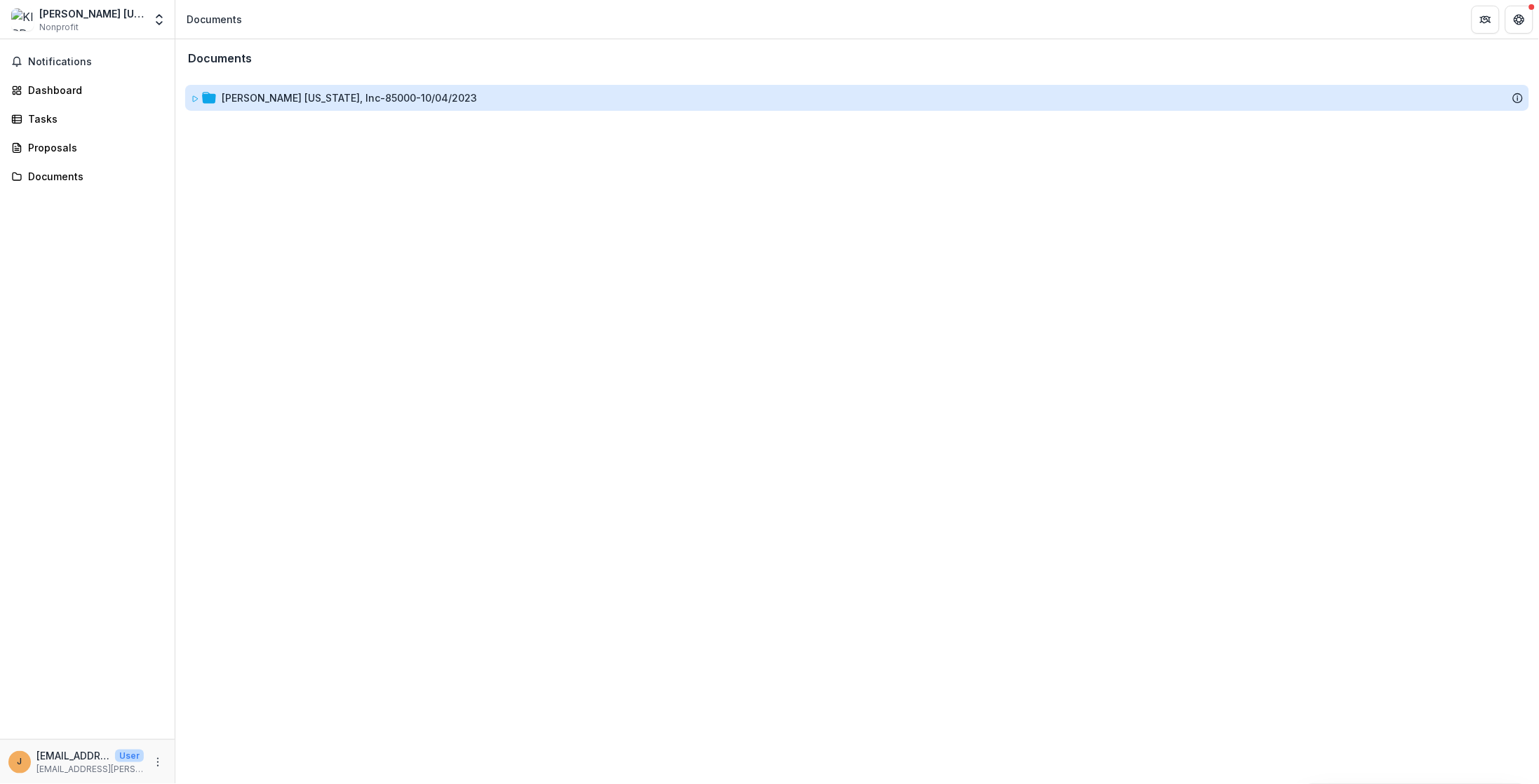
click at [297, 92] on div "[PERSON_NAME] [US_STATE], Inc-85000-10/04/2023" at bounding box center [349, 98] width 256 height 14
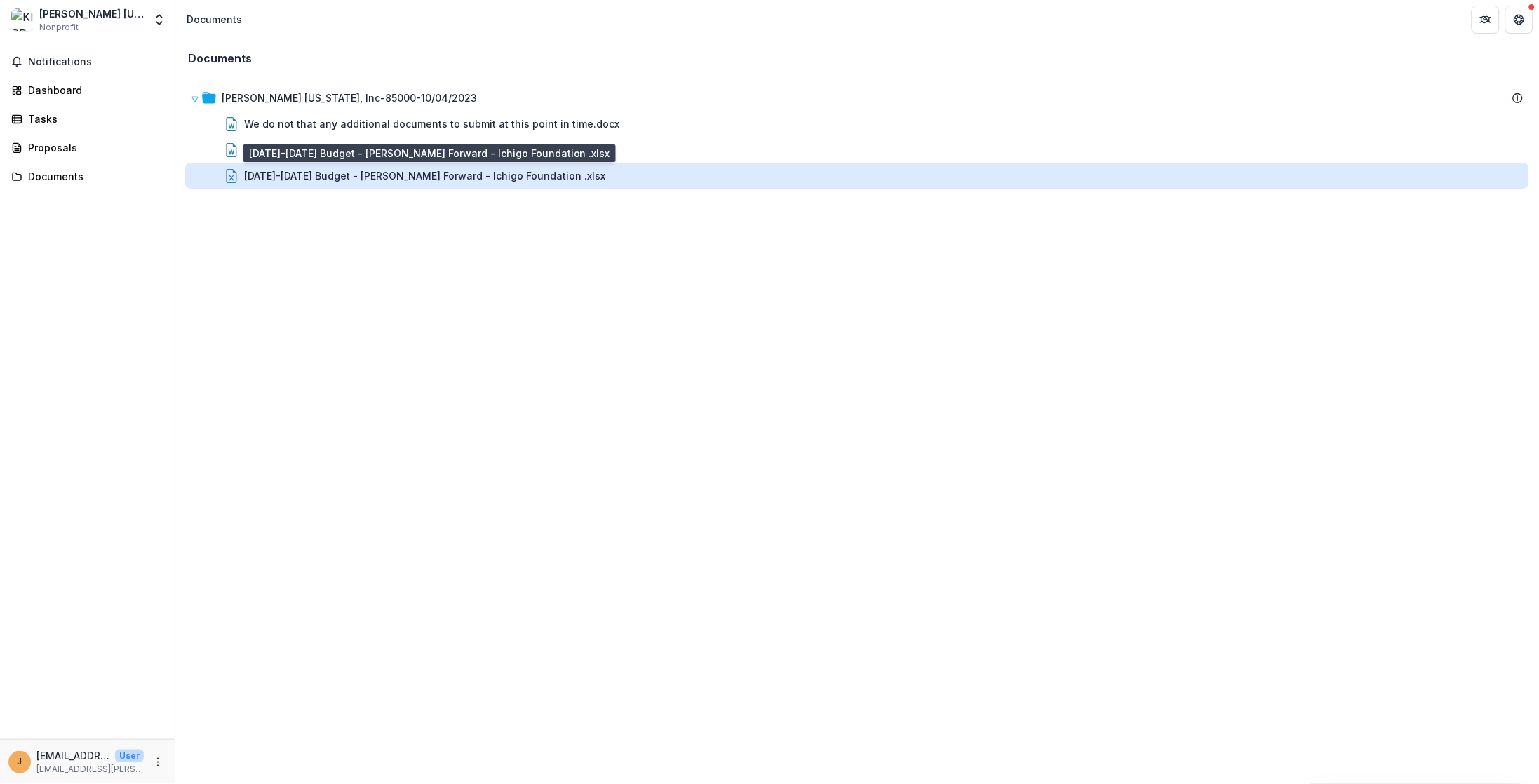
click at [334, 175] on div "[DATE]-[DATE] Budget - [PERSON_NAME] Forward - Ichigo Foundation .xlsx" at bounding box center [425, 175] width 361 height 14
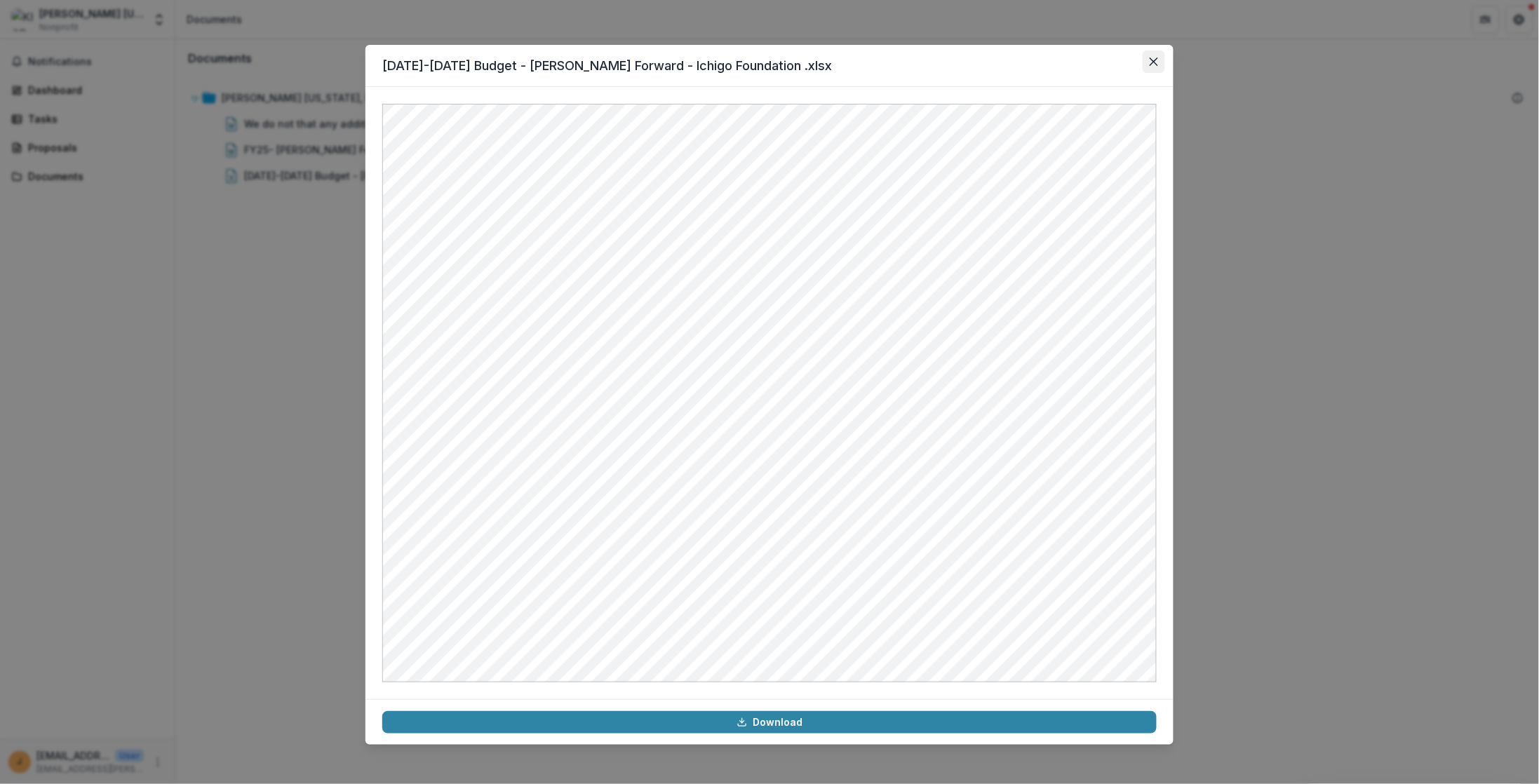
click at [1140, 58] on icon "Close" at bounding box center [1154, 61] width 8 height 8
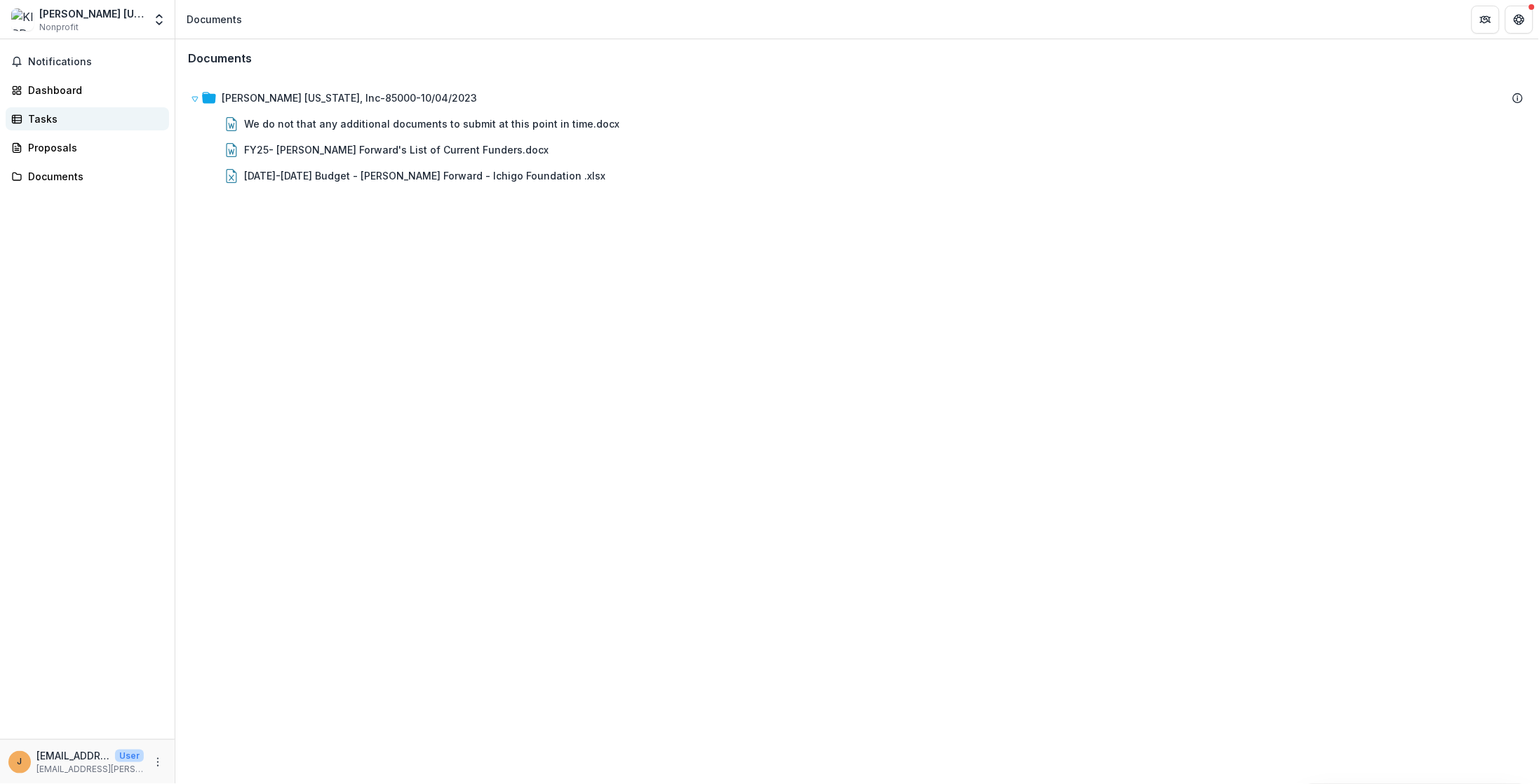
click at [82, 119] on div "Tasks" at bounding box center [93, 119] width 130 height 14
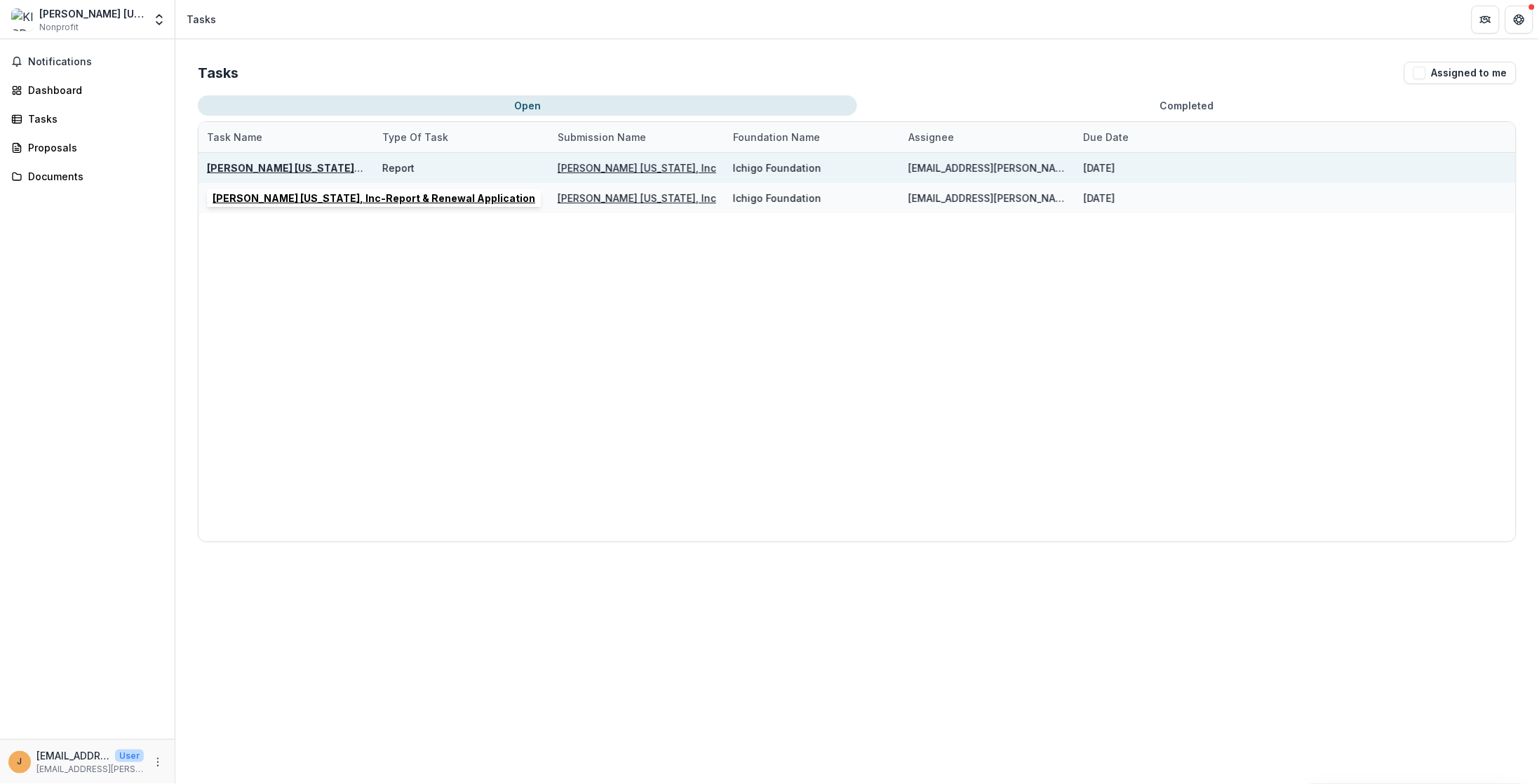
click at [330, 169] on u "[PERSON_NAME] [US_STATE], Inc-Report & Renewal Application" at bounding box center [368, 168] width 323 height 12
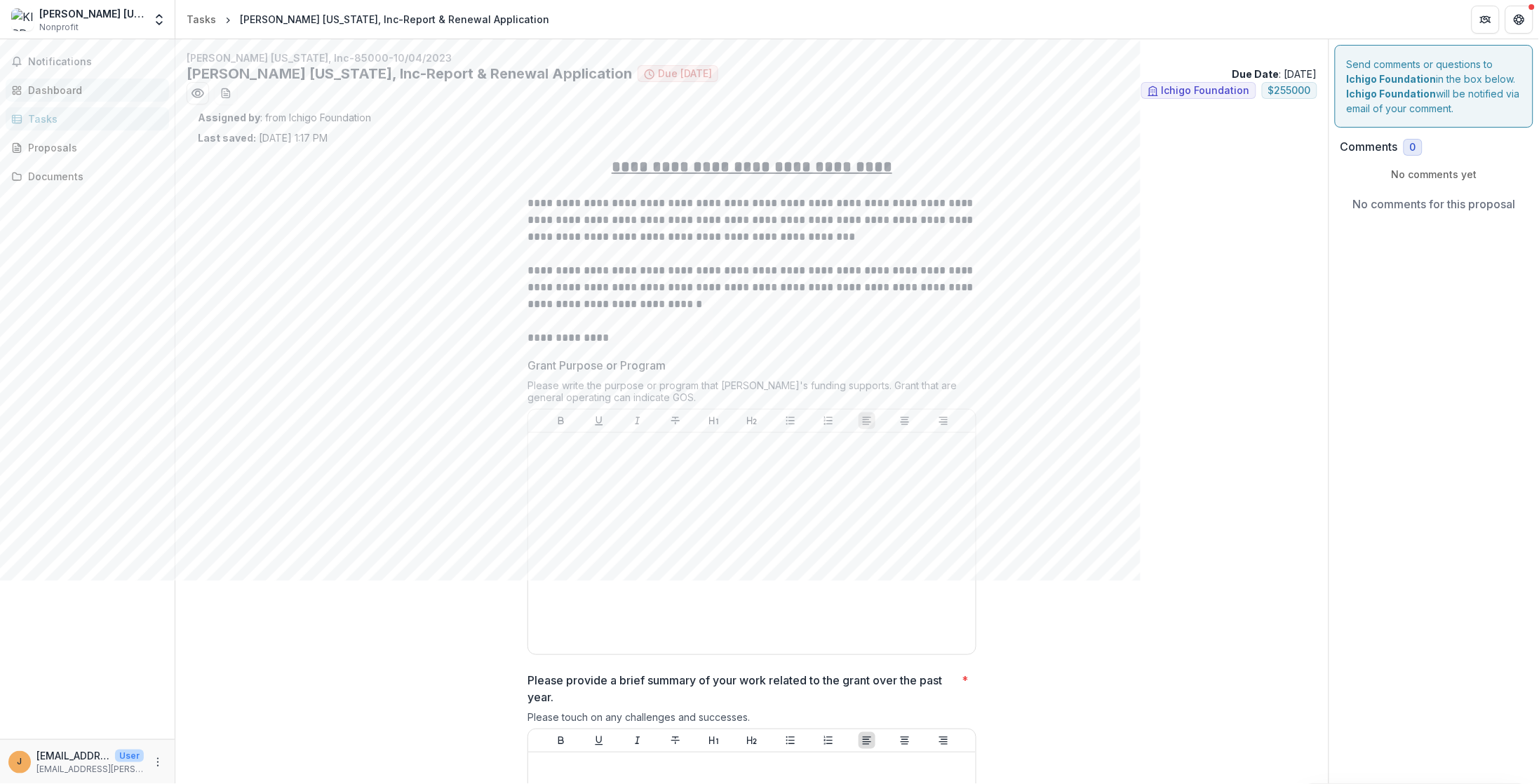
click at [70, 95] on div "Dashboard" at bounding box center [93, 89] width 130 height 14
